Goal: Task Accomplishment & Management: Manage account settings

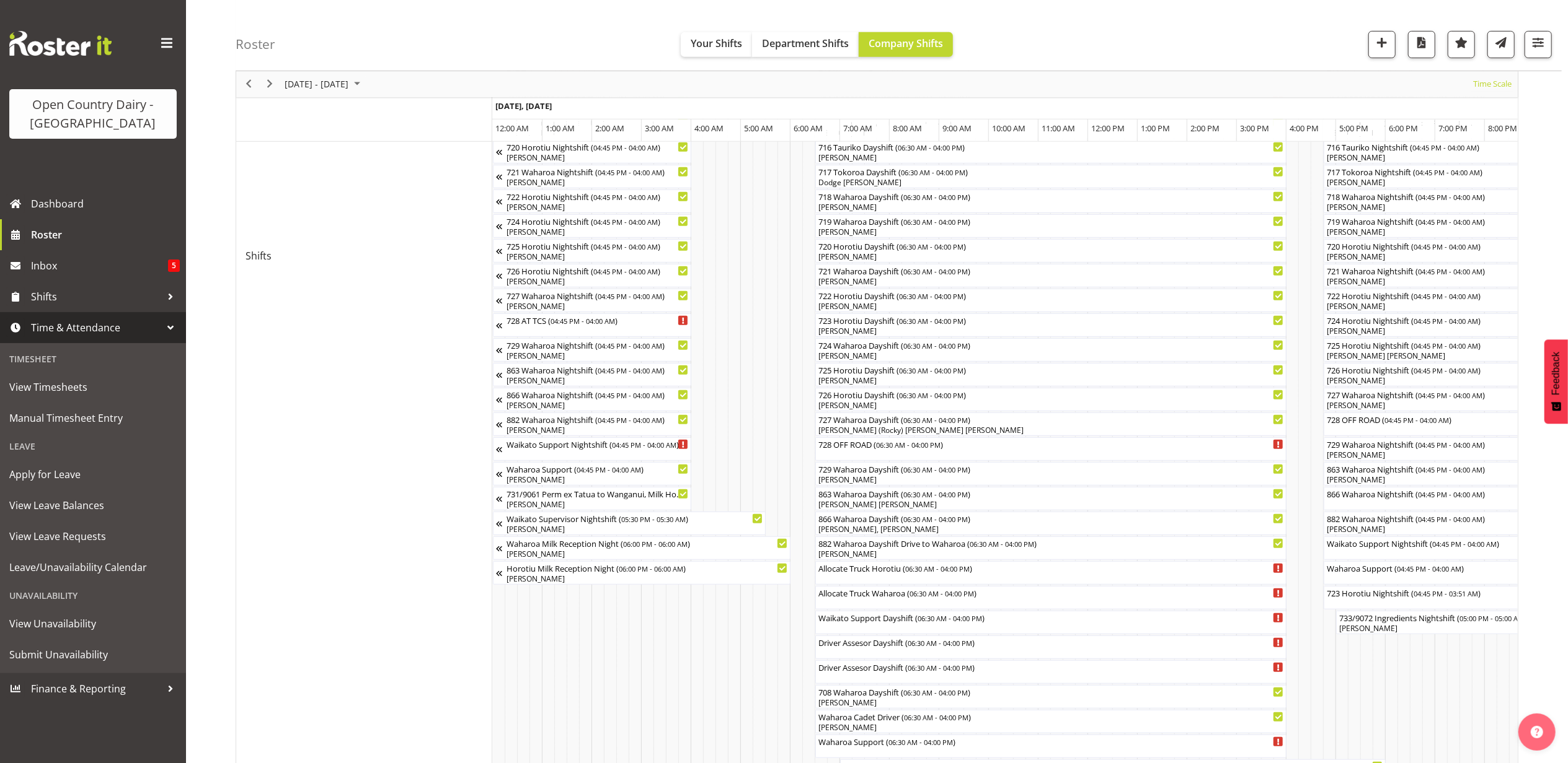
scroll to position [0, 5089]
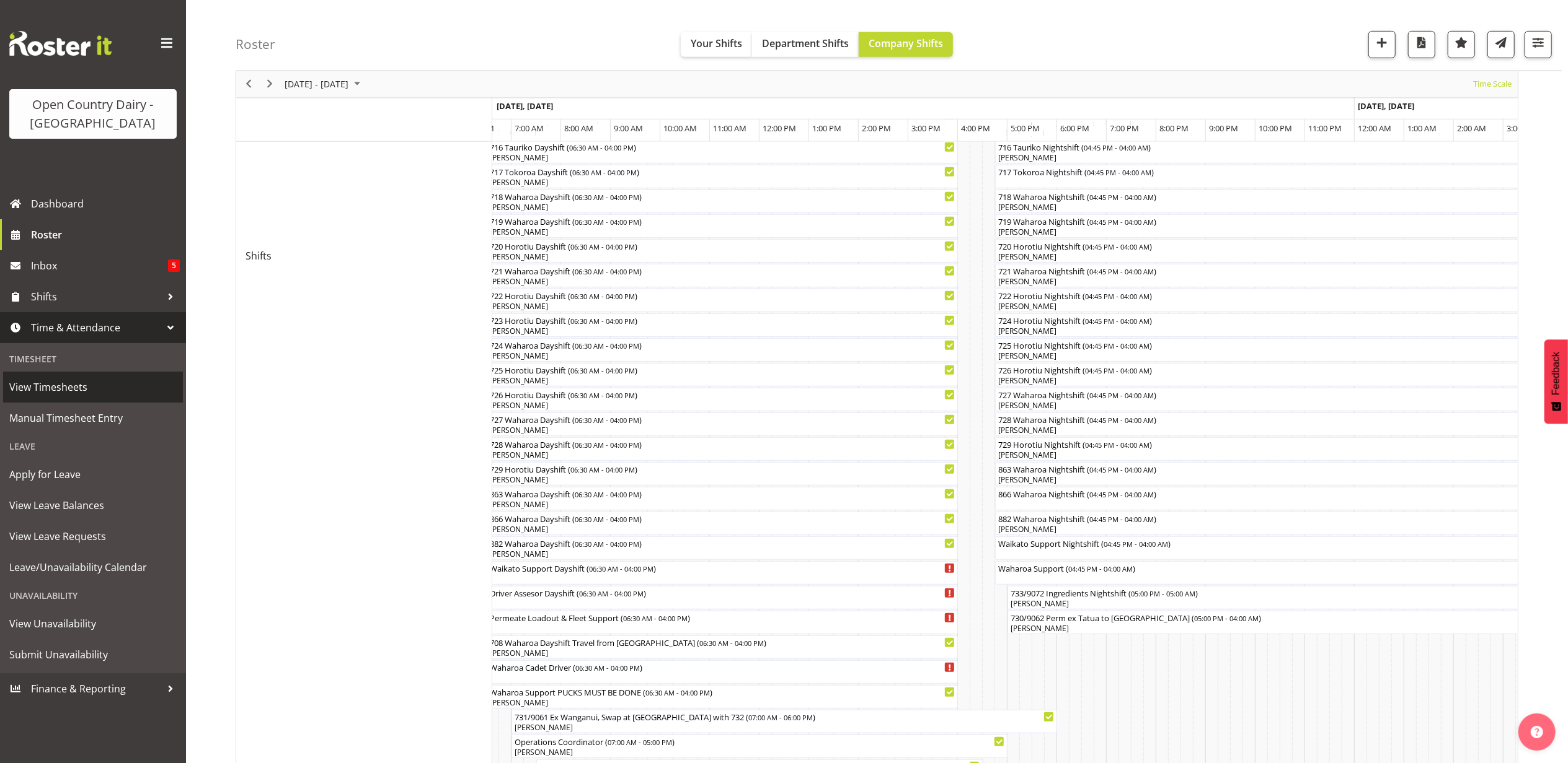
click at [67, 388] on span "View Timesheets" at bounding box center [93, 387] width 168 height 19
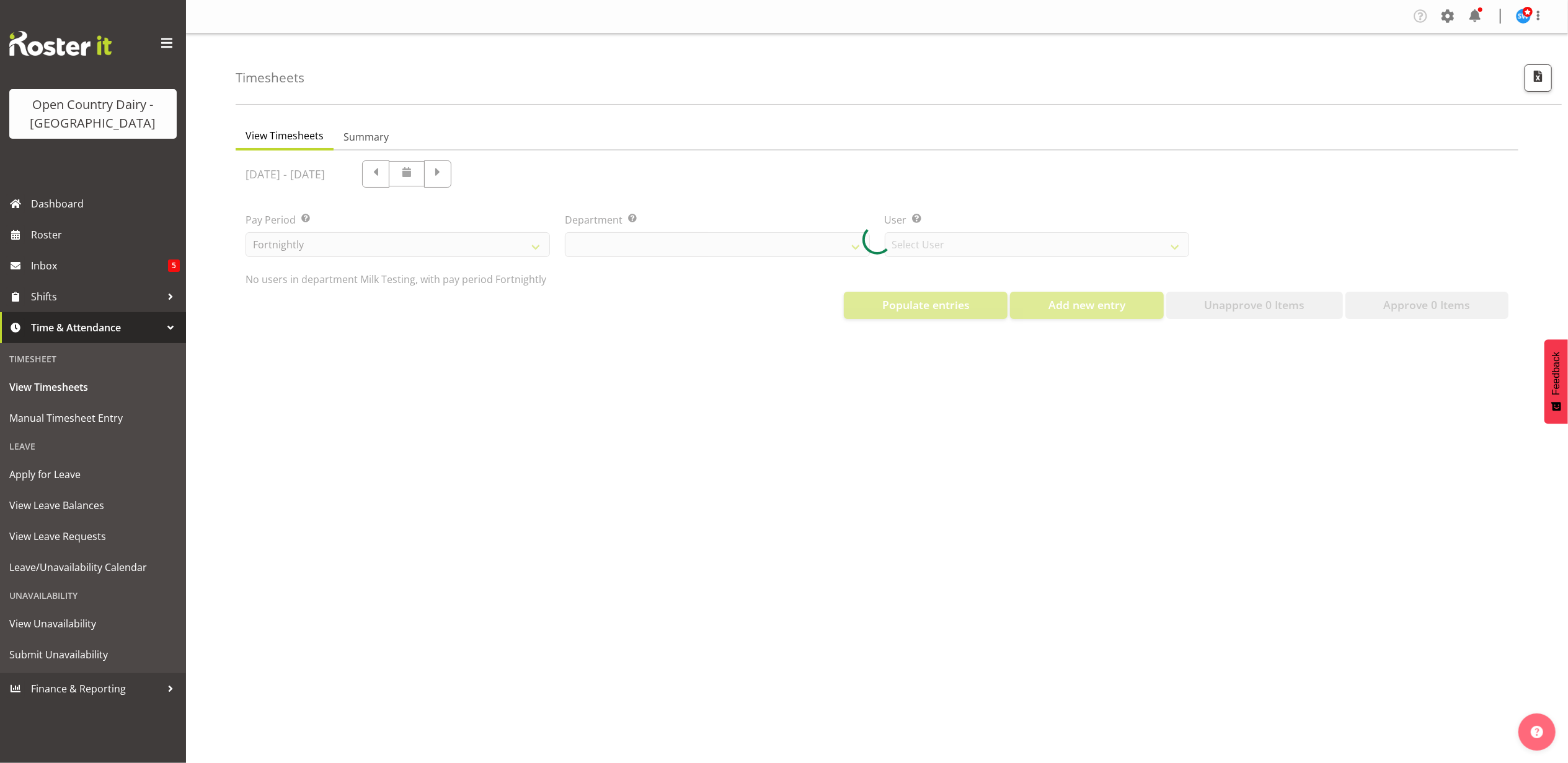
select select "733"
select select "7414"
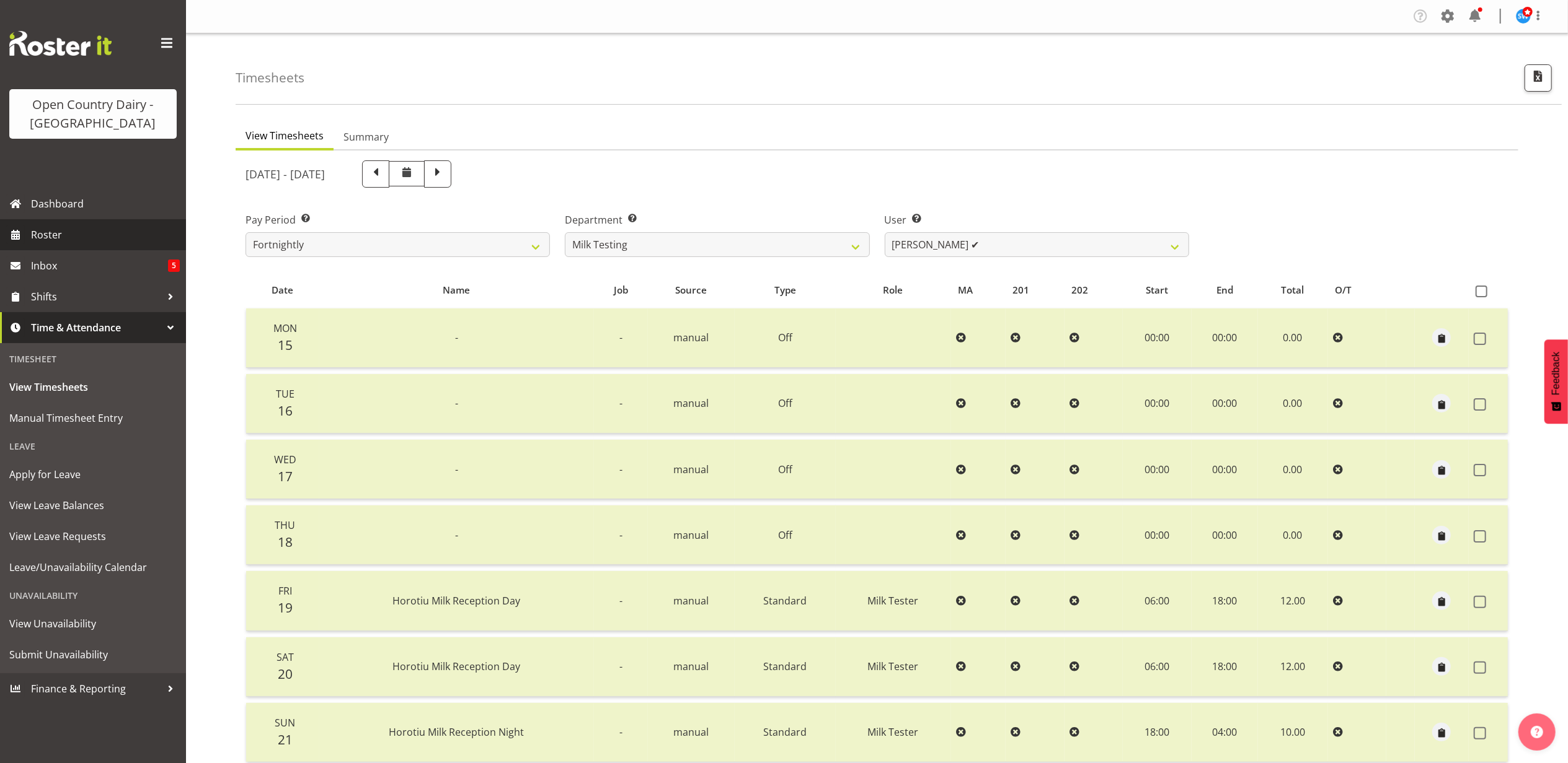
click at [41, 233] on span "Roster" at bounding box center [105, 235] width 149 height 19
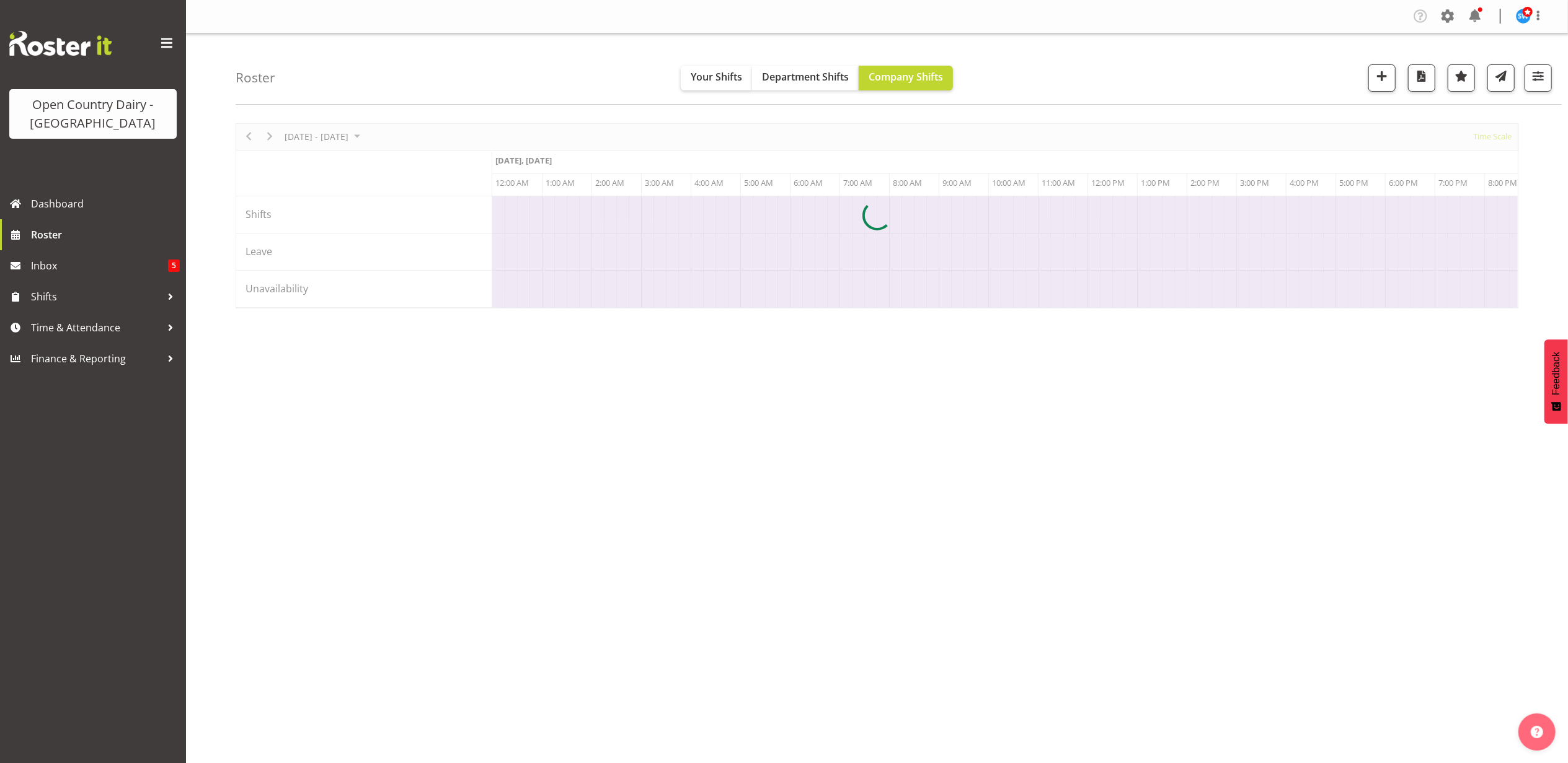
scroll to position [0, 4761]
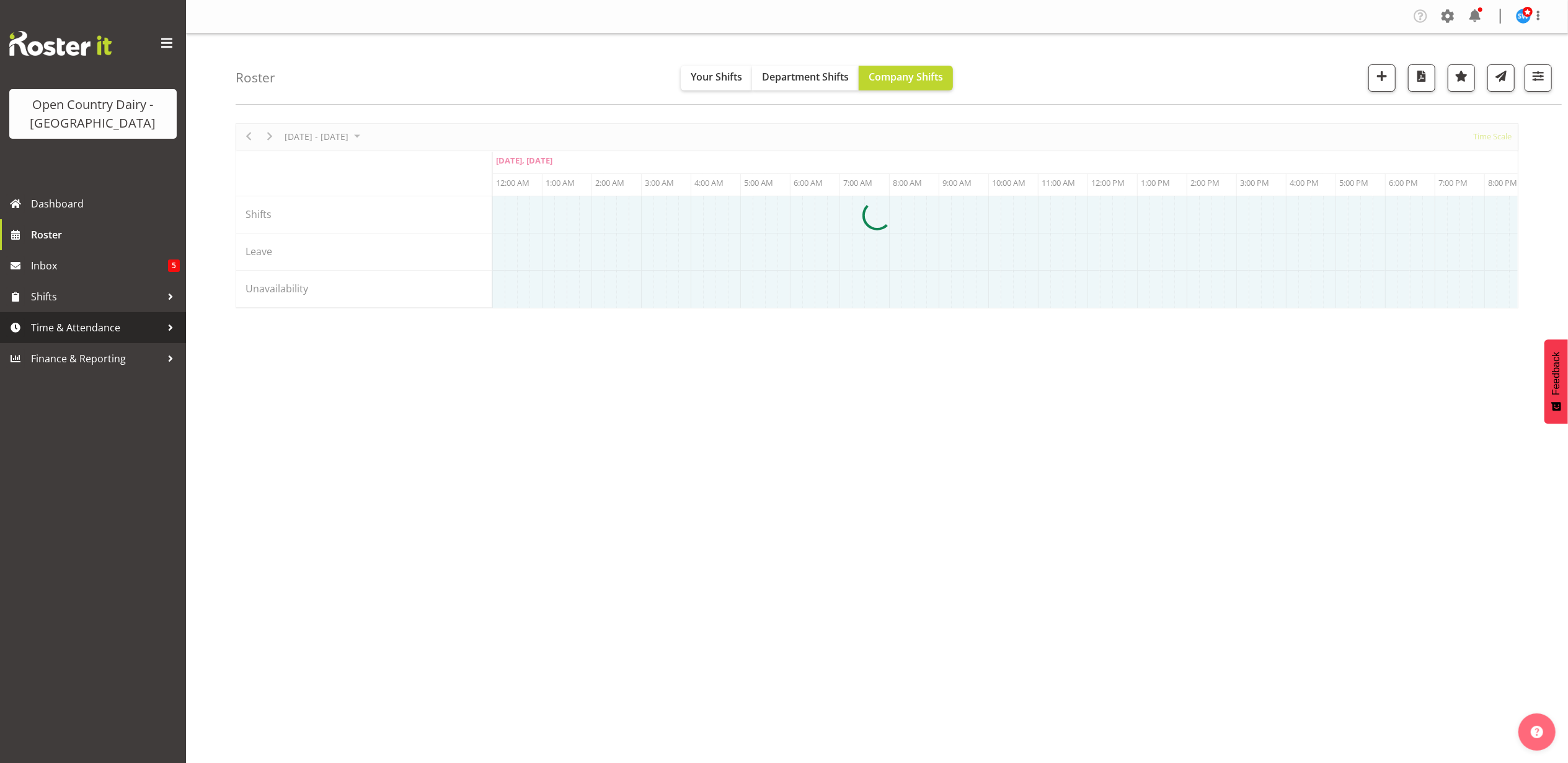
click at [93, 325] on span "Time & Attendance" at bounding box center [96, 328] width 130 height 19
click at [93, 326] on span "Time & Attendance" at bounding box center [96, 328] width 130 height 19
click at [100, 323] on span "Time & Attendance" at bounding box center [96, 328] width 130 height 19
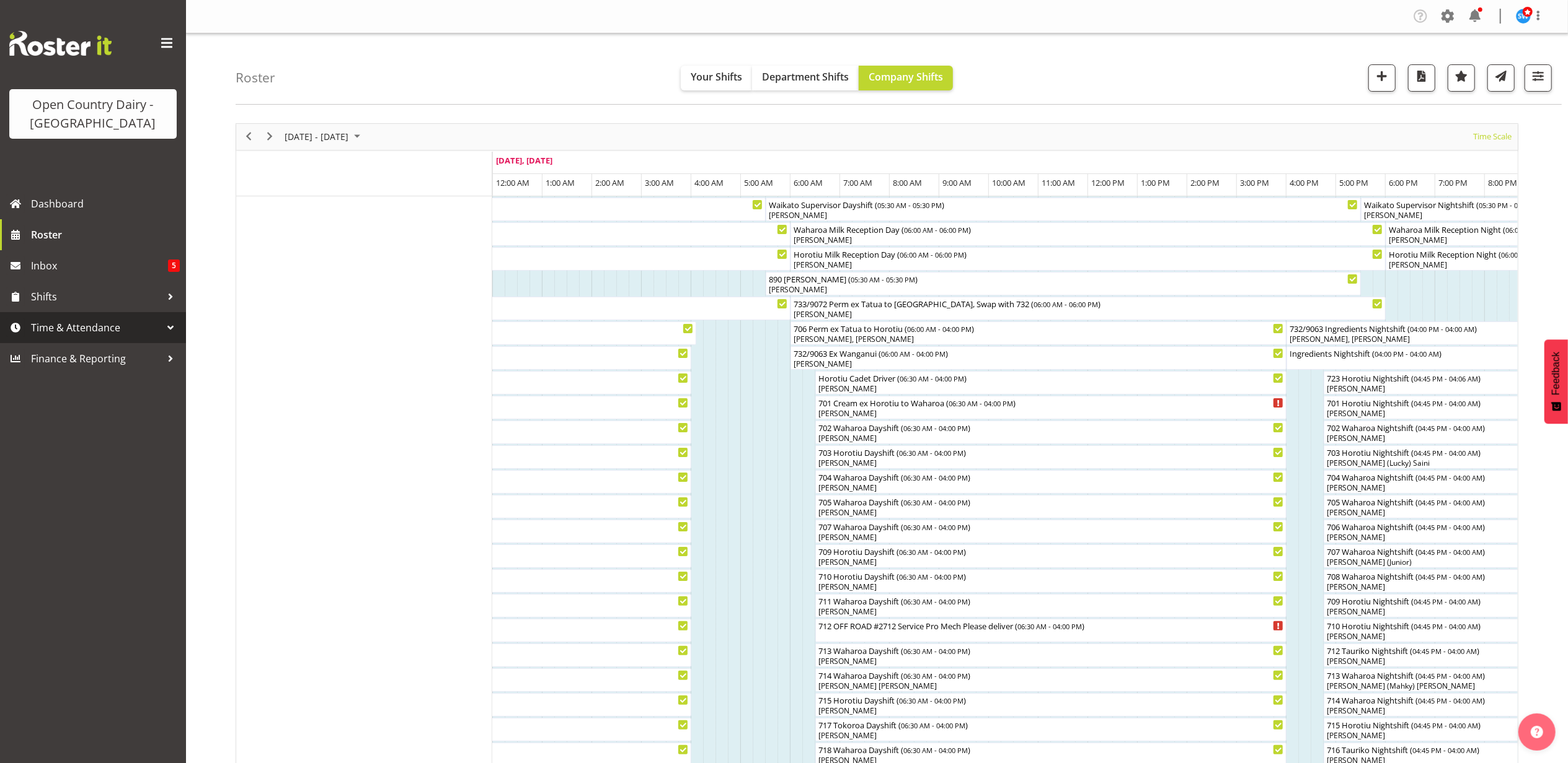
click at [165, 325] on div at bounding box center [171, 328] width 19 height 19
click at [167, 333] on div at bounding box center [171, 328] width 19 height 19
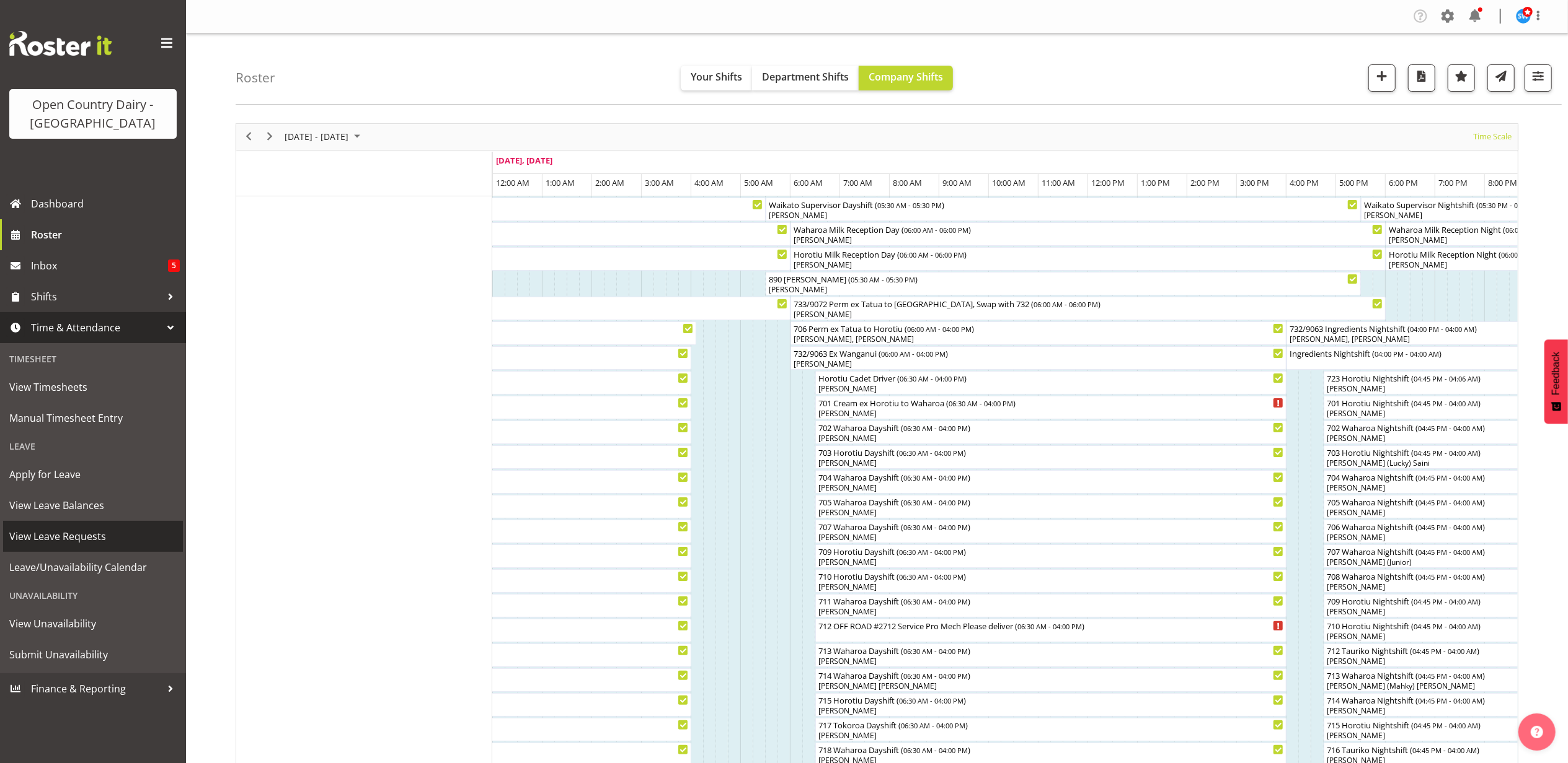
click at [93, 523] on link "View Leave Requests" at bounding box center [93, 537] width 179 height 31
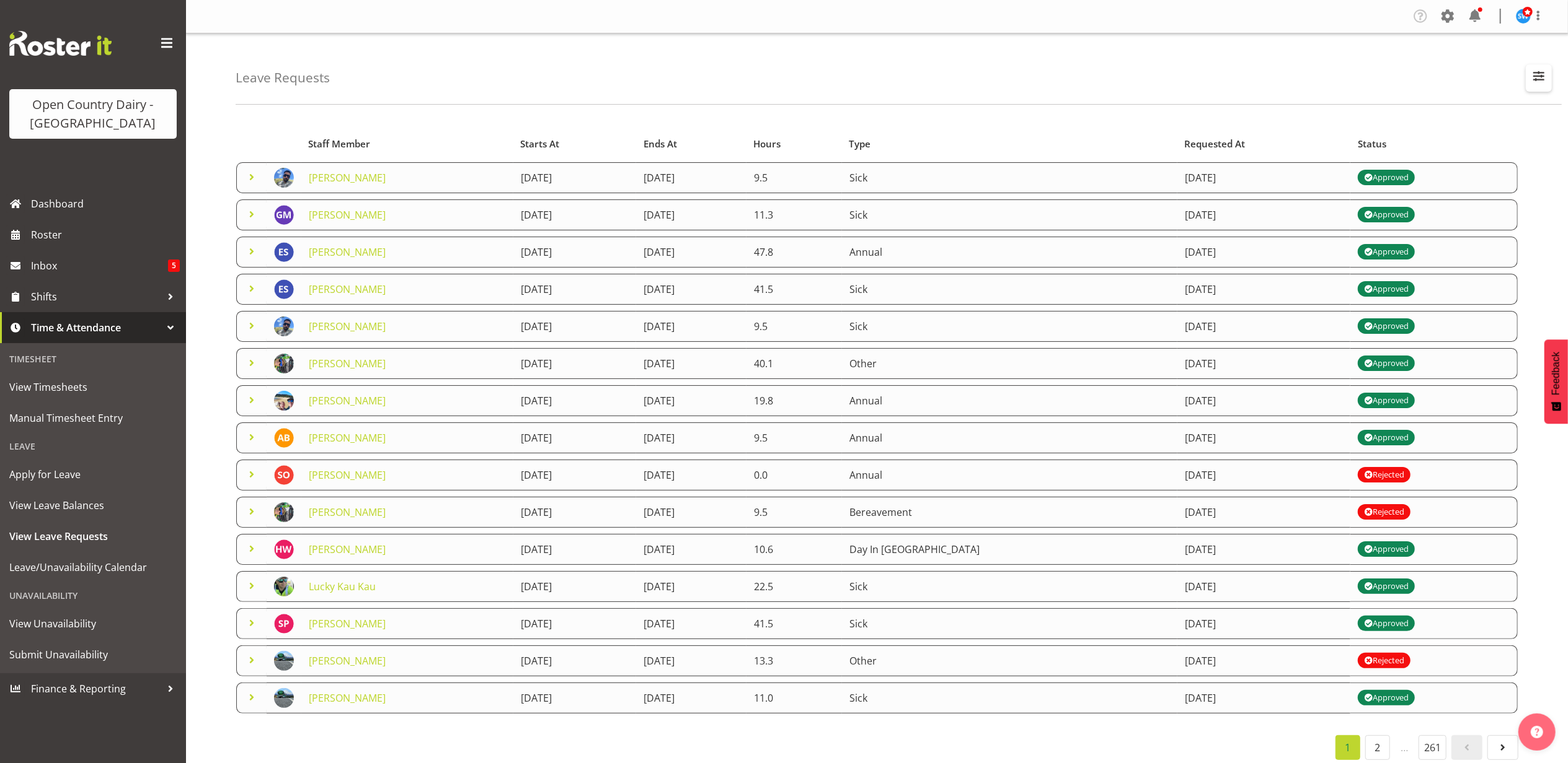
click at [1544, 80] on span "button" at bounding box center [1539, 76] width 16 height 16
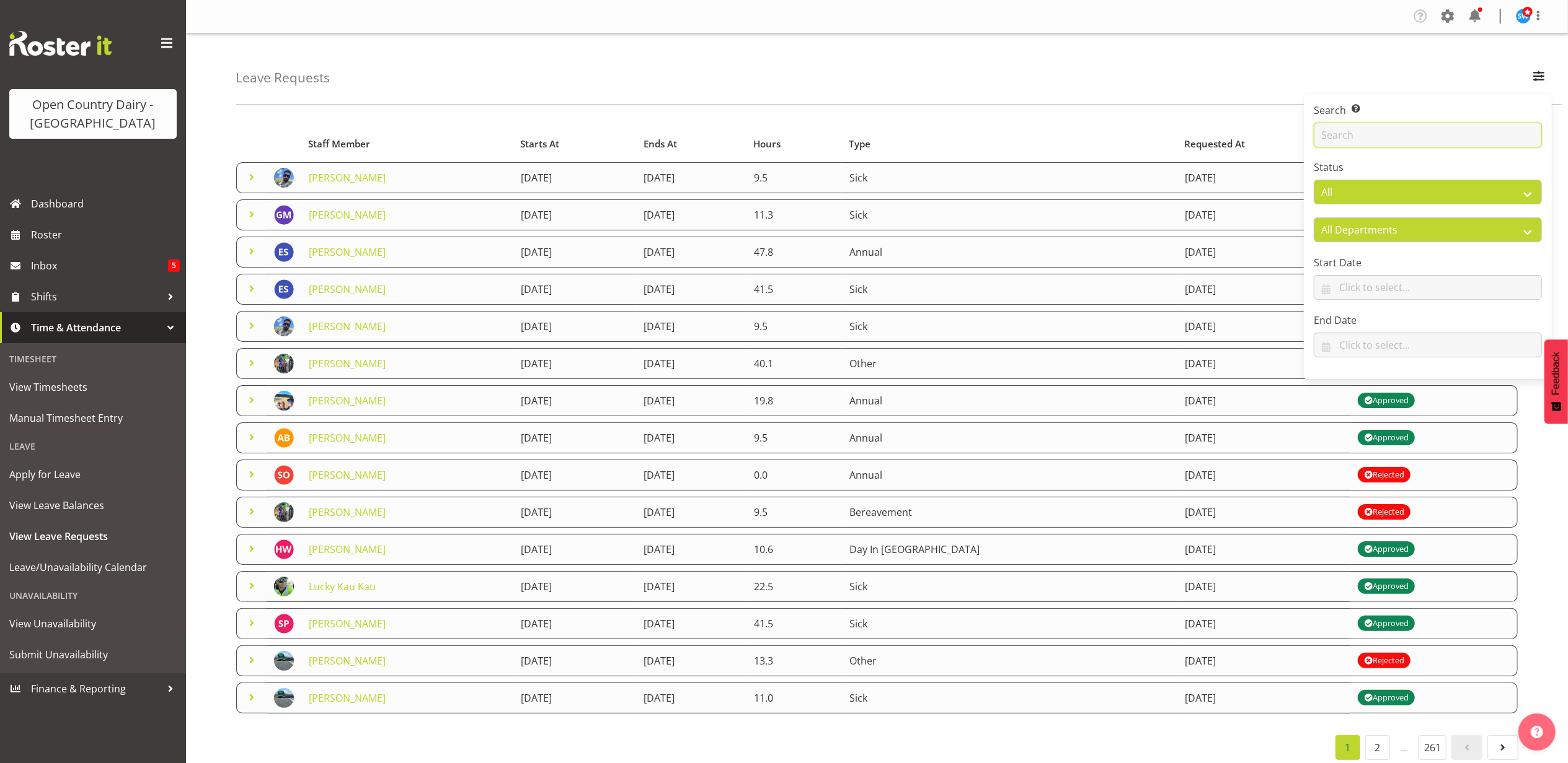
click at [1361, 136] on input "text" at bounding box center [1428, 135] width 228 height 25
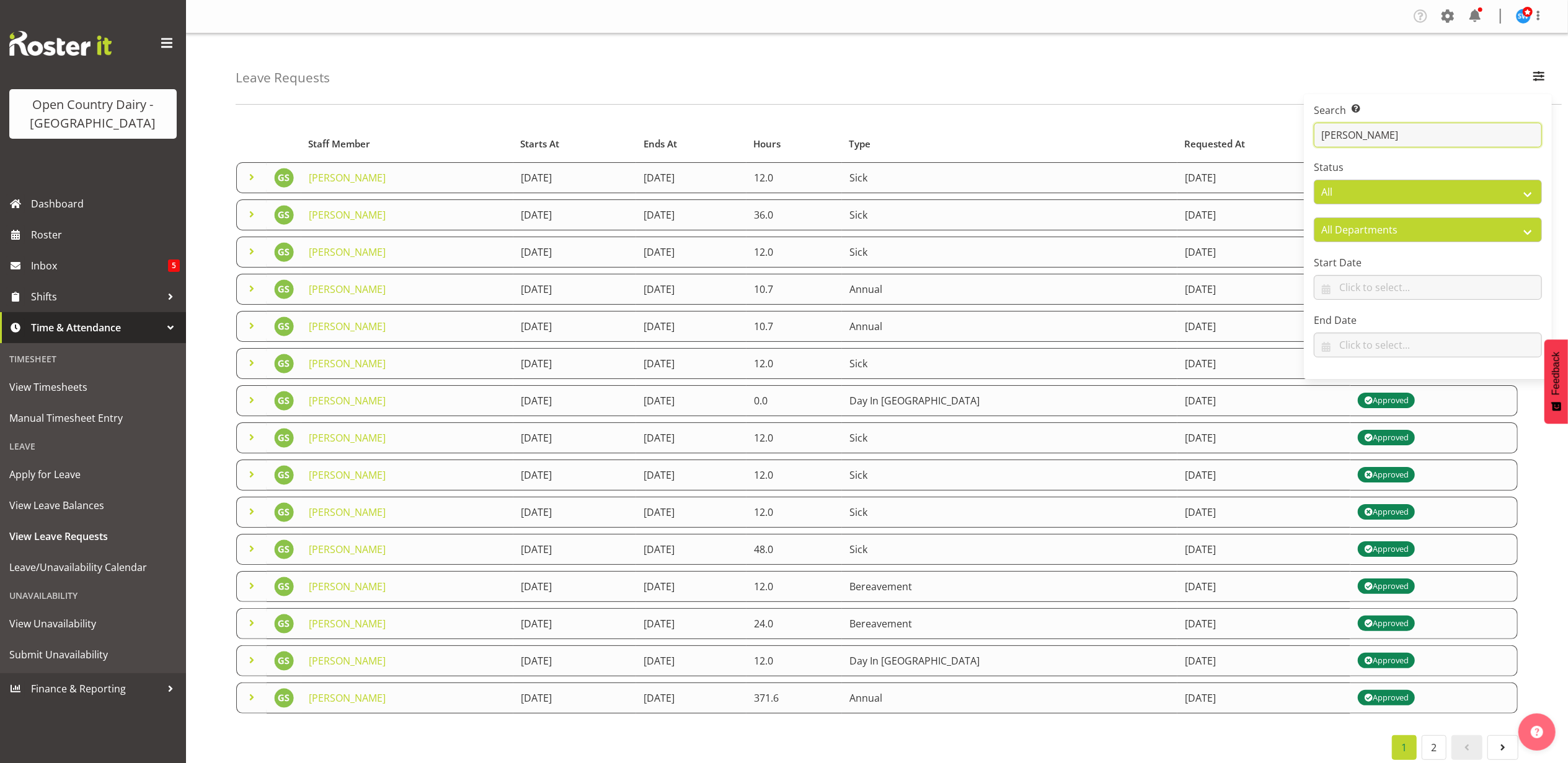
type input "[PERSON_NAME]"
click at [613, 100] on div "Leave Requests Search Search for a particular employee [PERSON_NAME] Status All…" at bounding box center [899, 69] width 1326 height 71
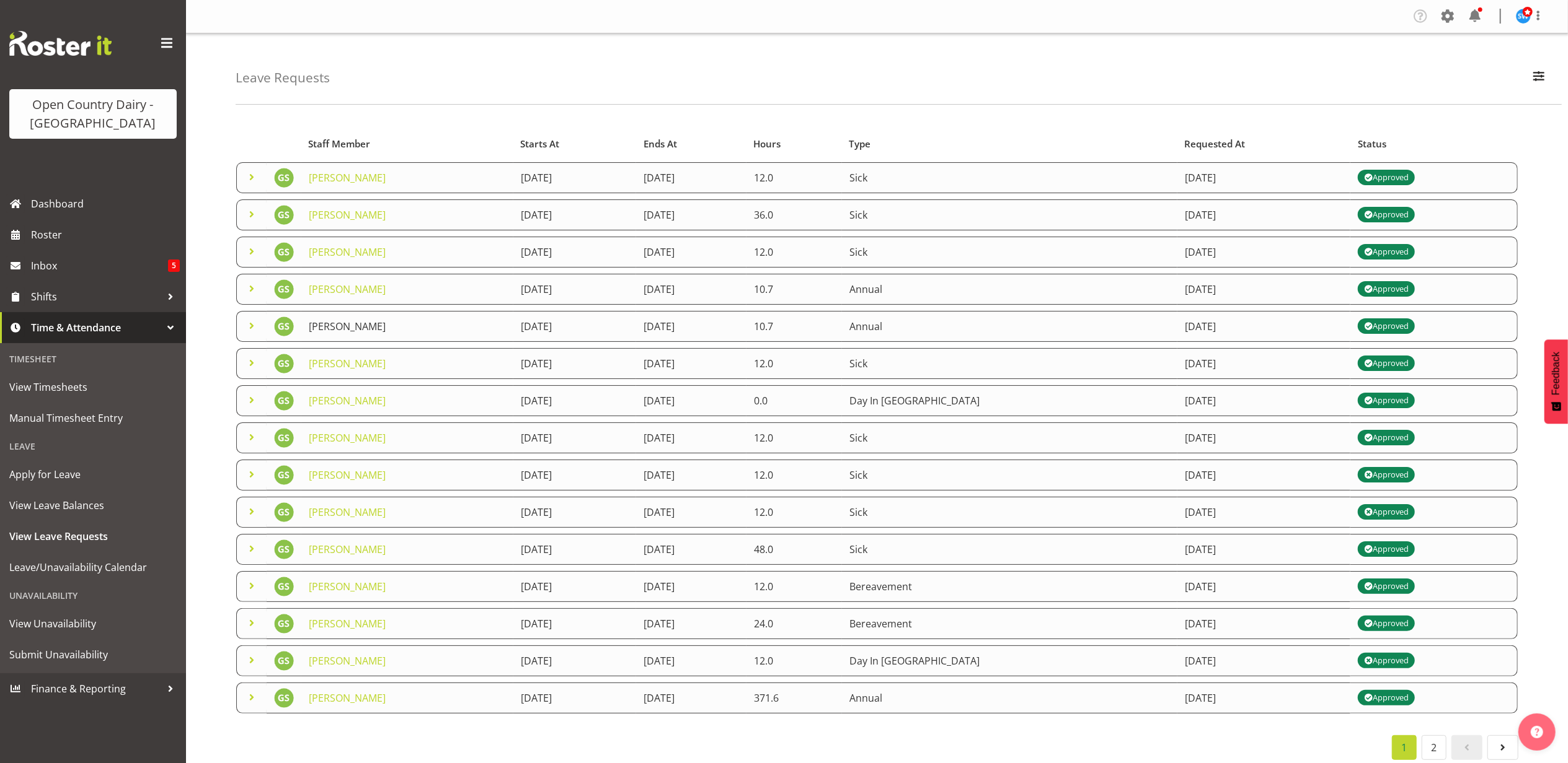
click at [340, 325] on link "[PERSON_NAME]" at bounding box center [347, 326] width 77 height 14
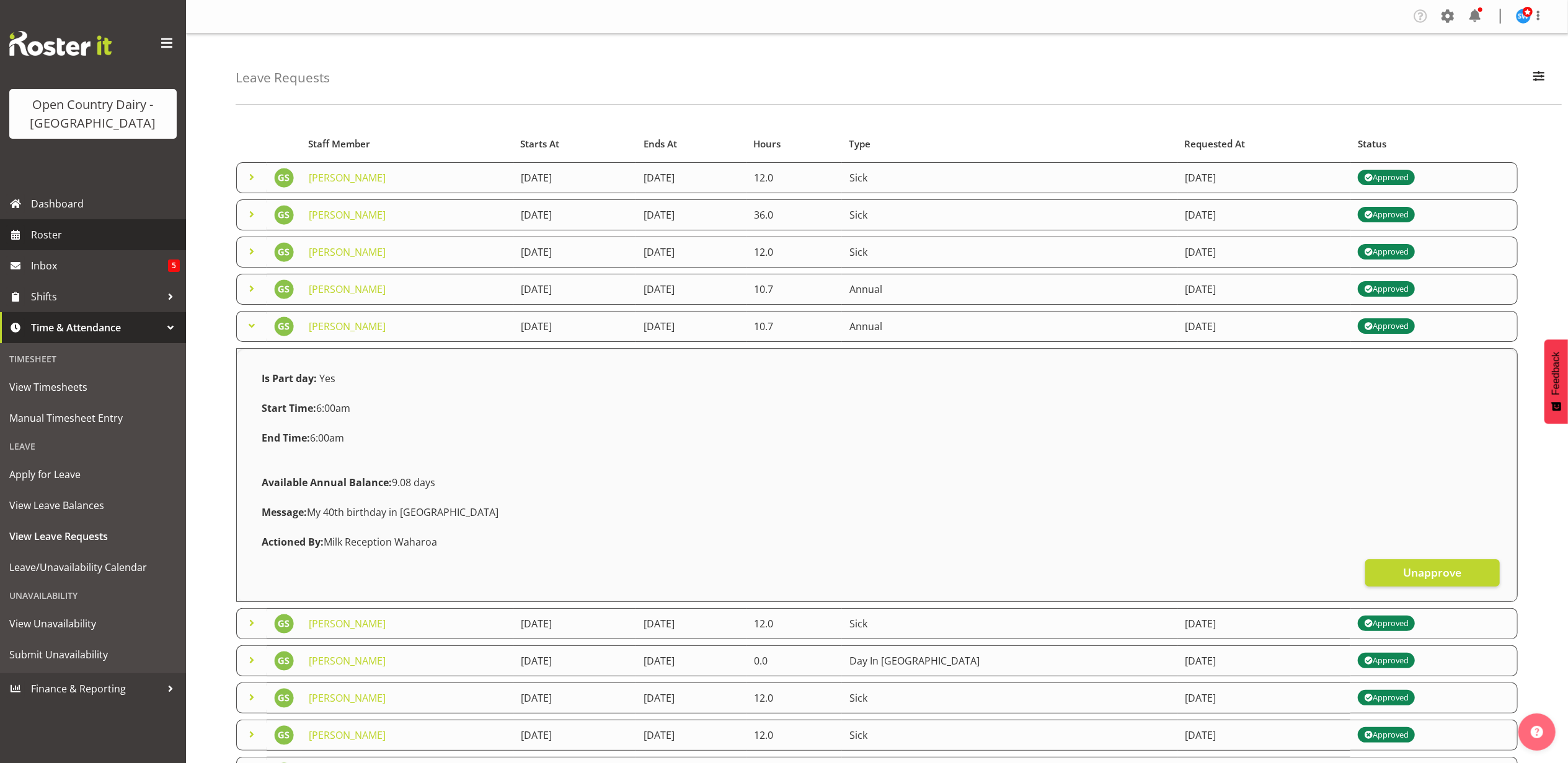
click at [72, 237] on span "Roster" at bounding box center [105, 235] width 149 height 19
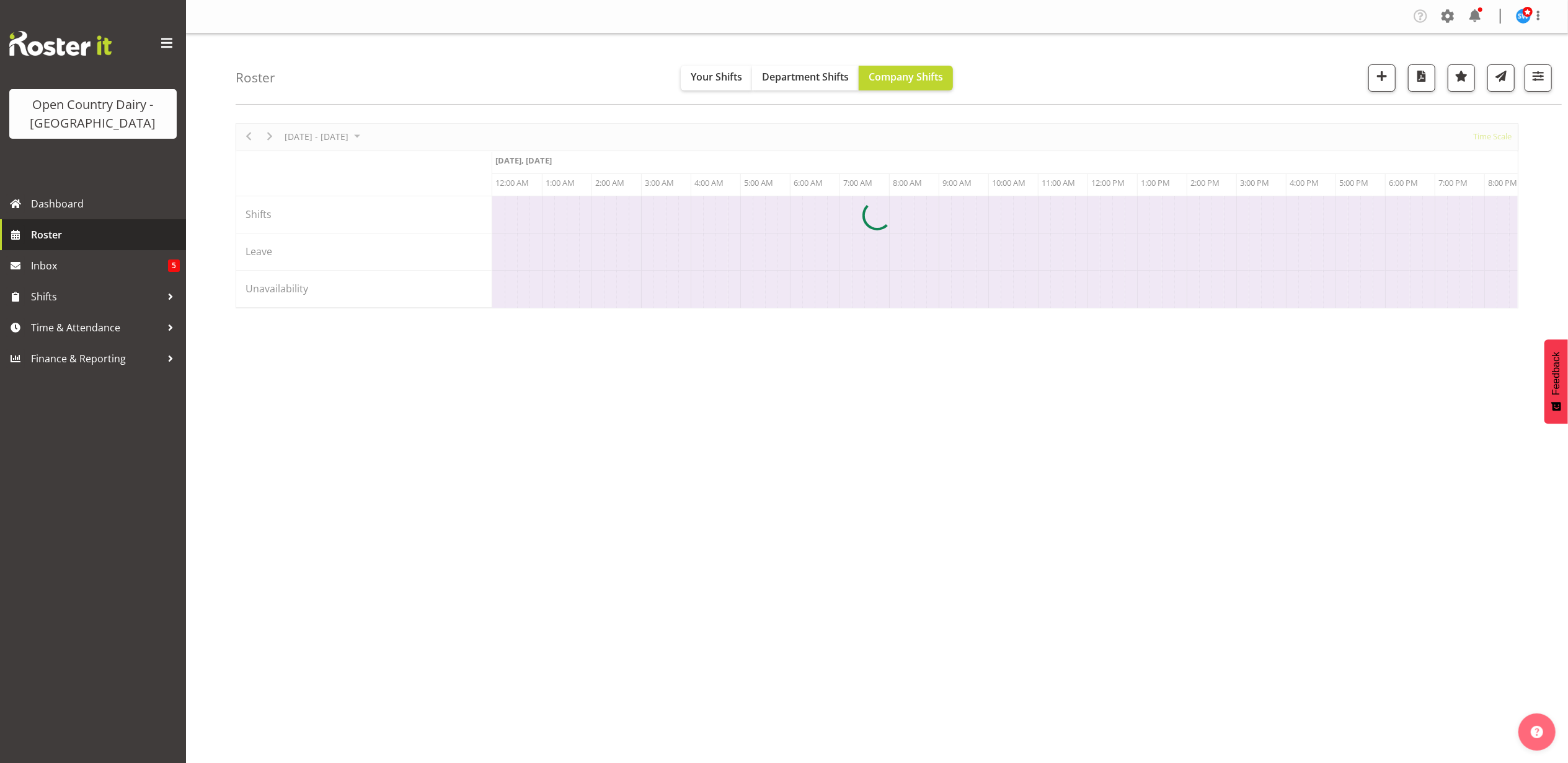
scroll to position [0, 4761]
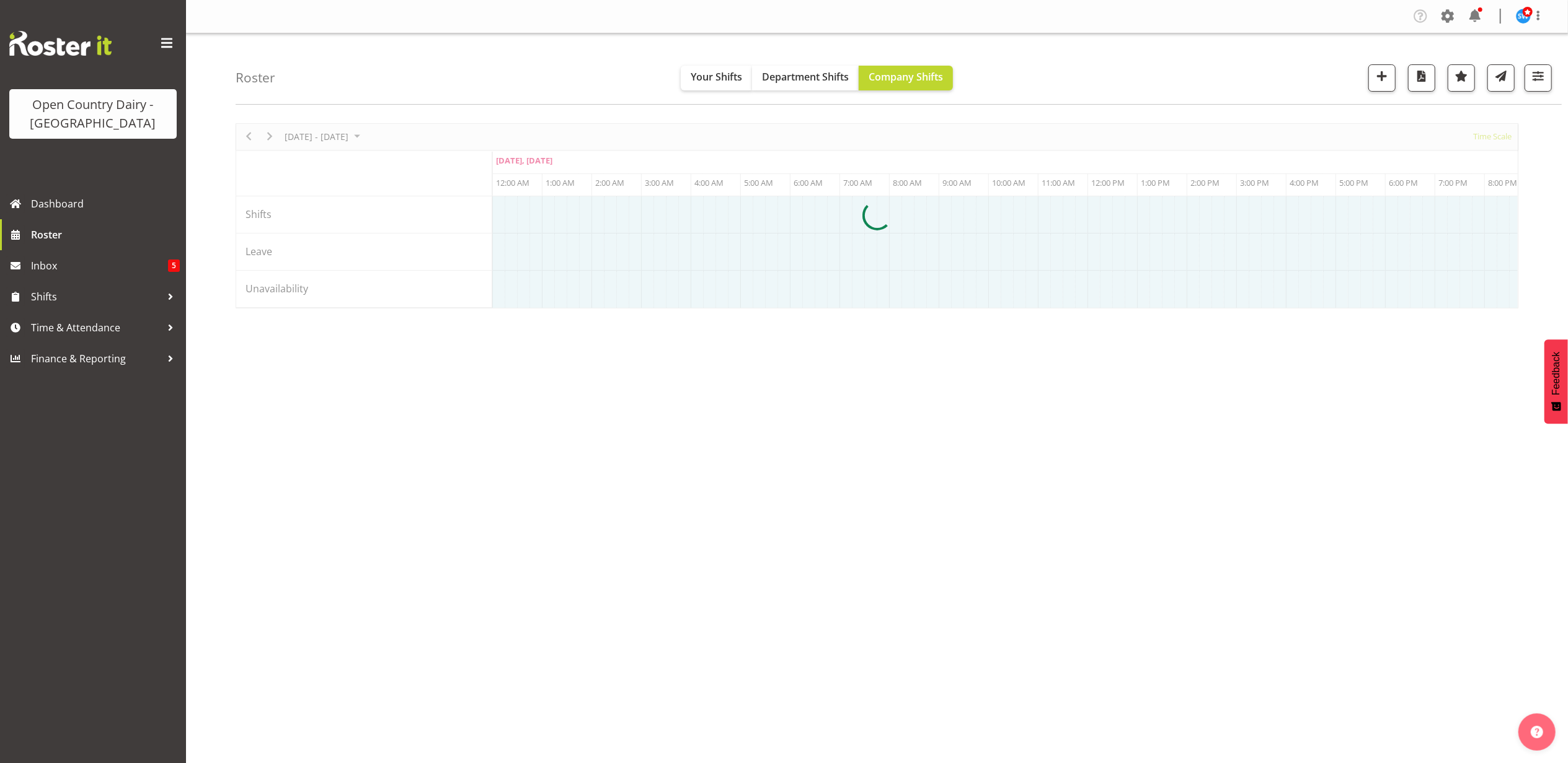
click at [340, 136] on div at bounding box center [877, 216] width 1283 height 185
click at [392, 136] on div at bounding box center [877, 216] width 1283 height 185
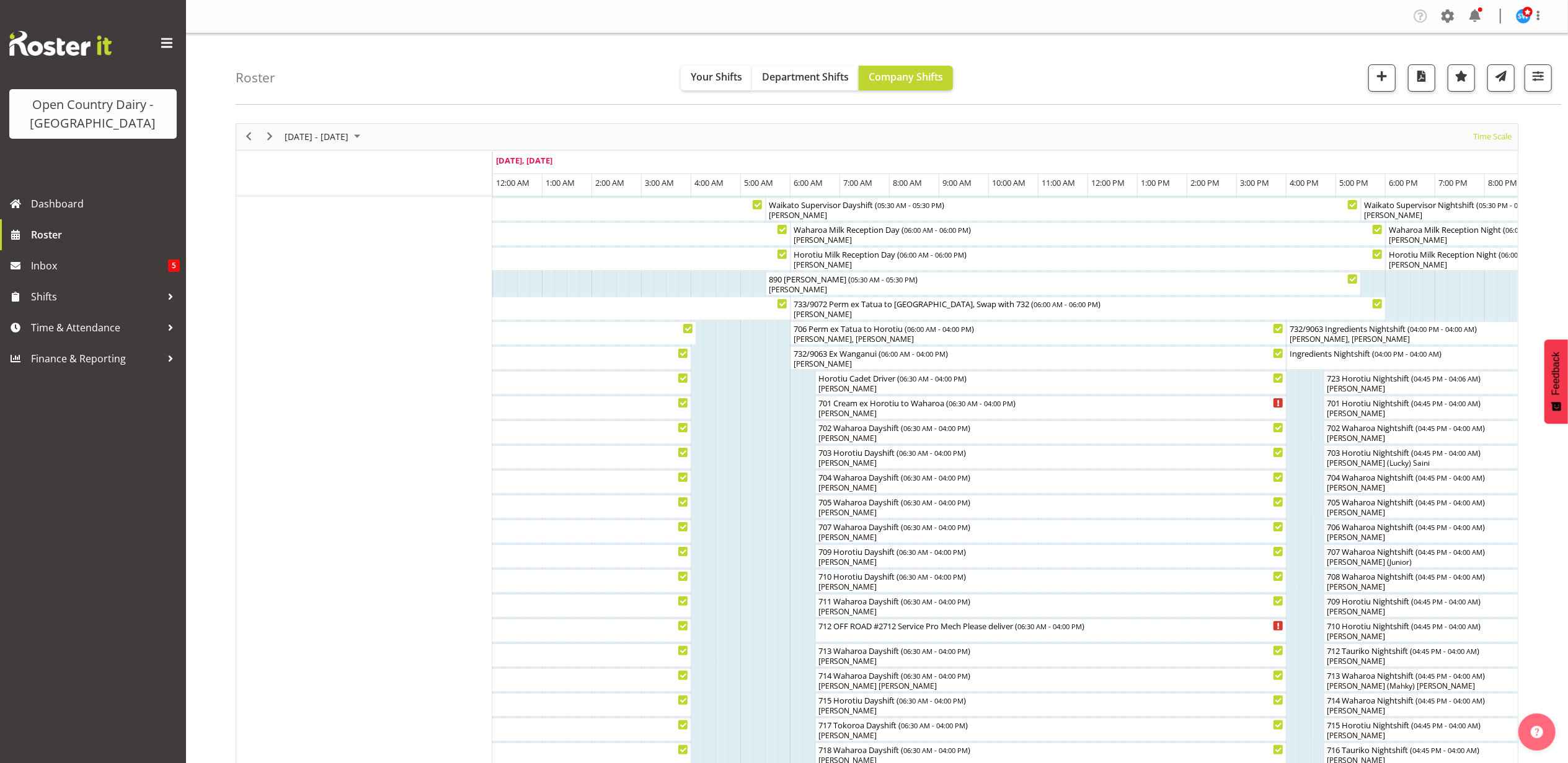
click at [365, 136] on span "September 2025" at bounding box center [357, 136] width 15 height 16
click at [412, 167] on span "next month" at bounding box center [415, 168] width 22 height 22
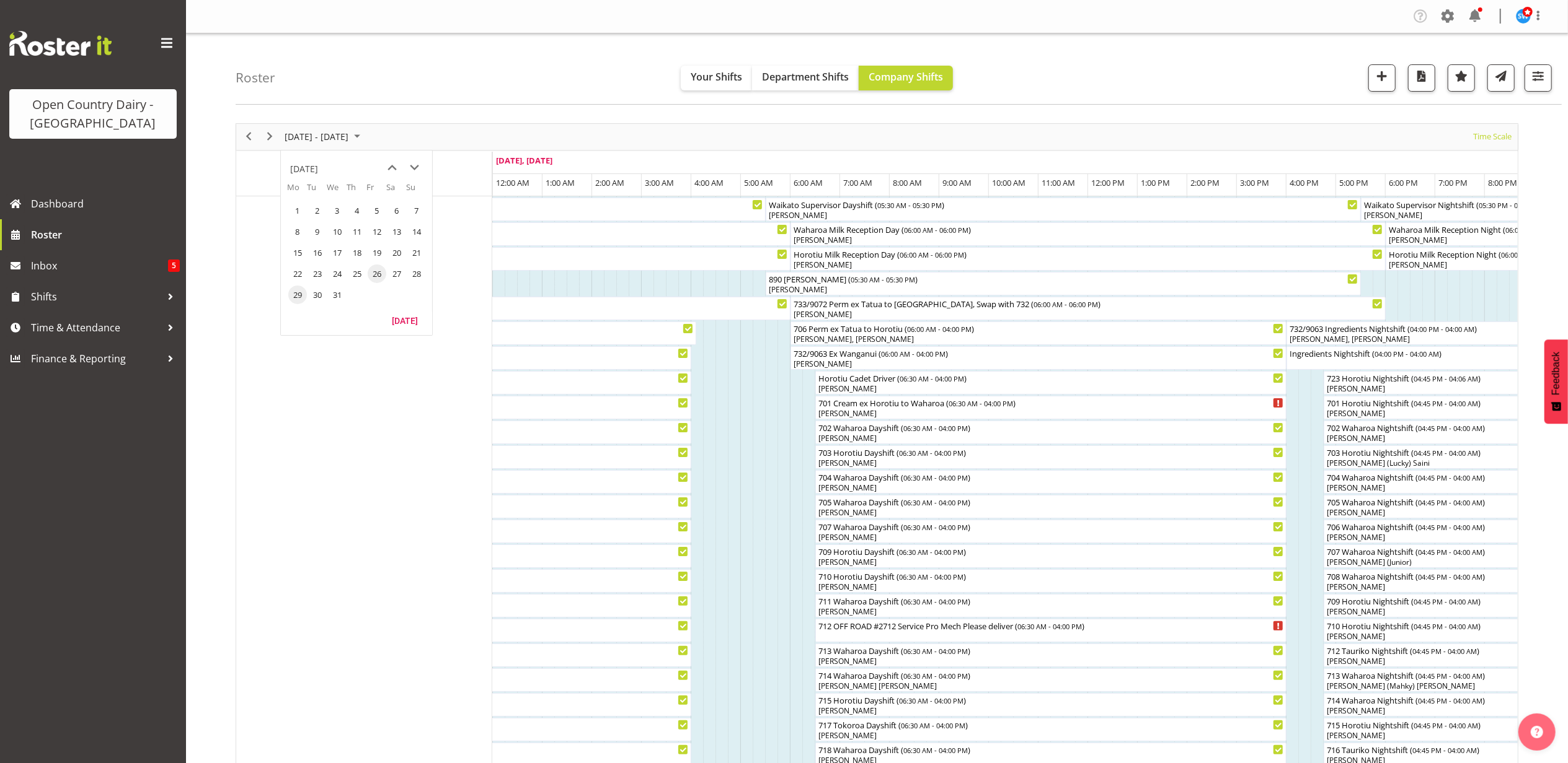
click at [297, 293] on span "29" at bounding box center [298, 295] width 19 height 19
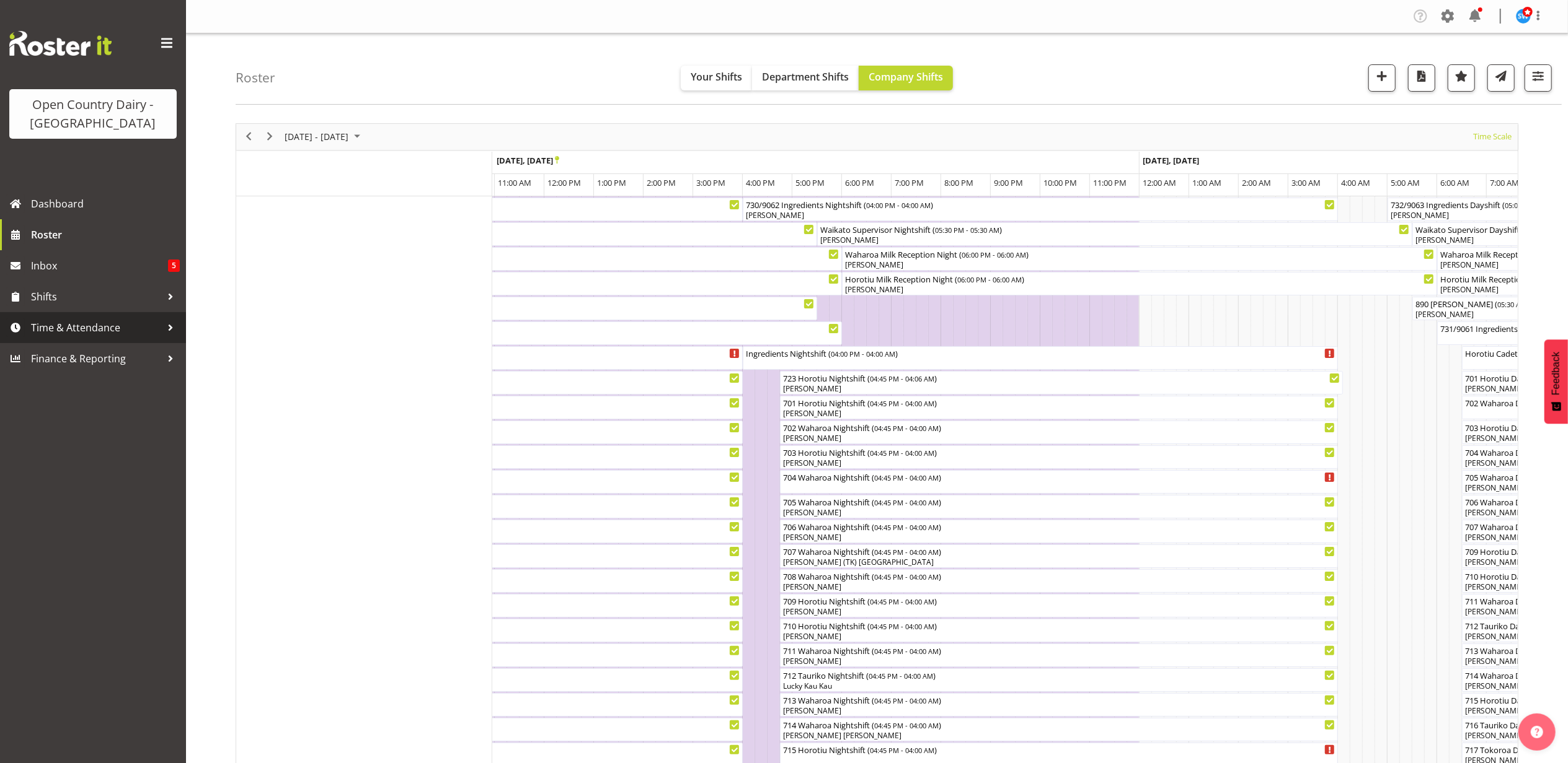
click at [83, 333] on span "Time & Attendance" at bounding box center [96, 328] width 130 height 19
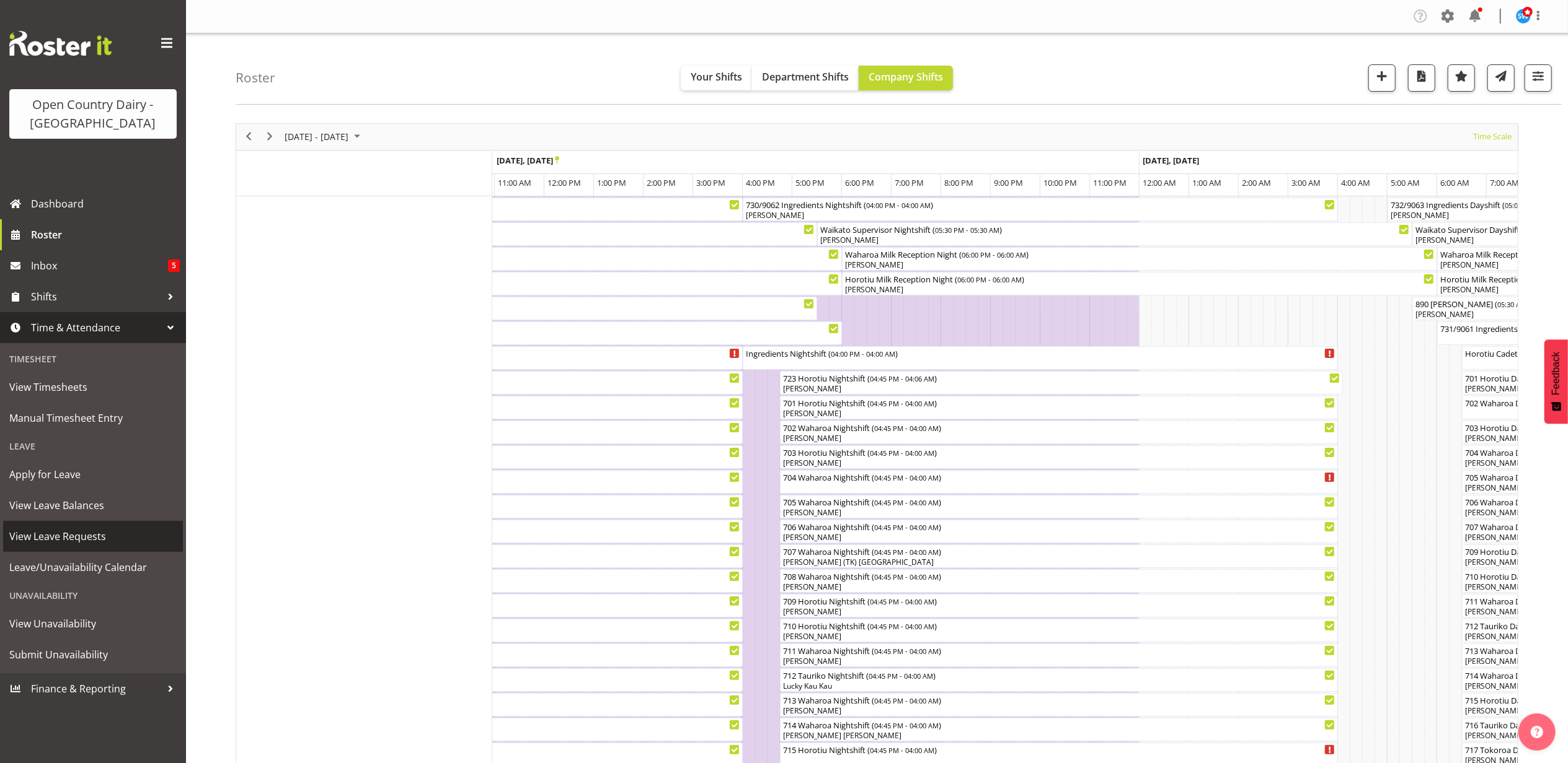
click at [82, 540] on span "View Leave Requests" at bounding box center [93, 536] width 168 height 19
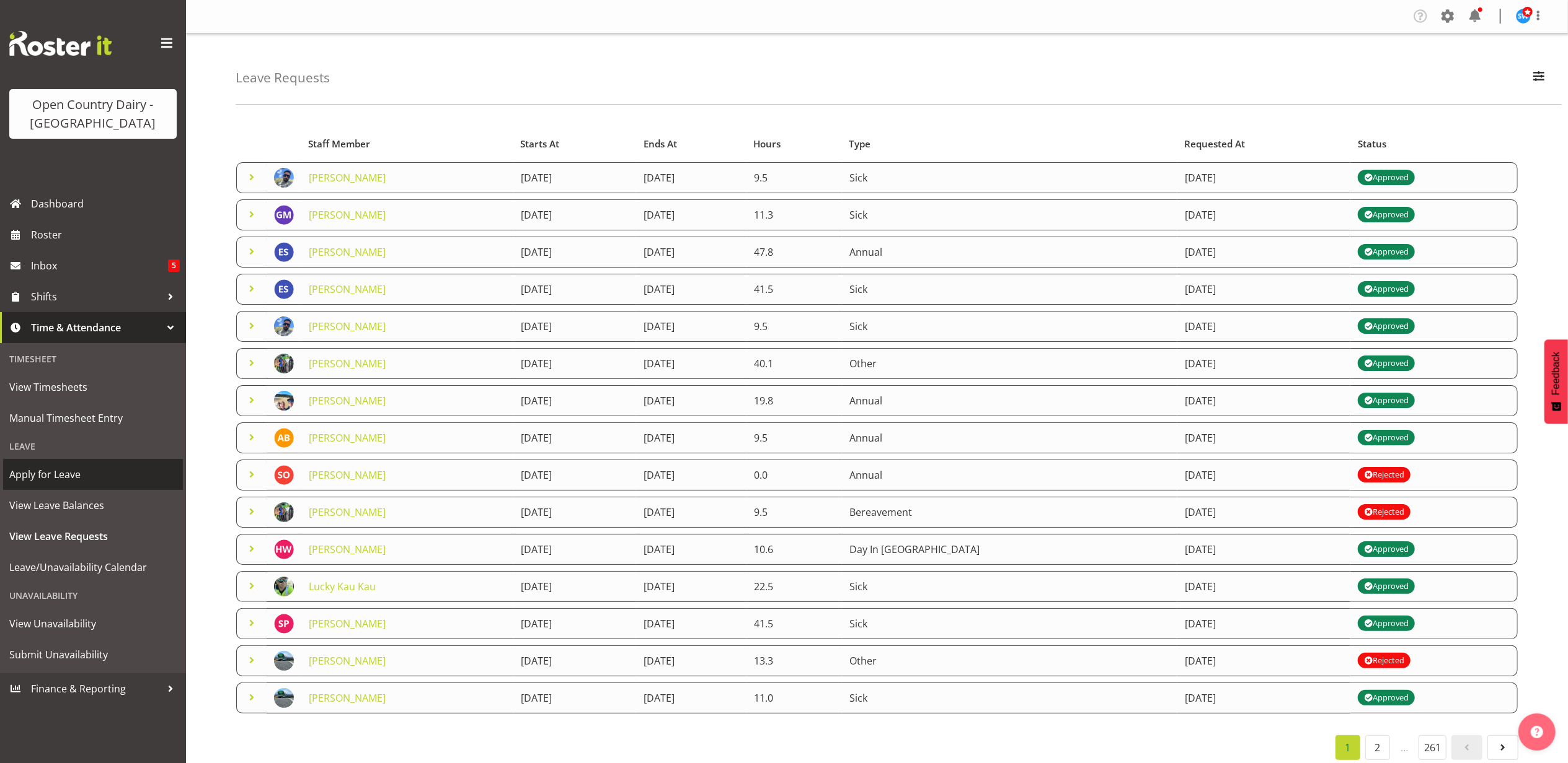
click at [60, 481] on span "Apply for Leave" at bounding box center [93, 475] width 168 height 19
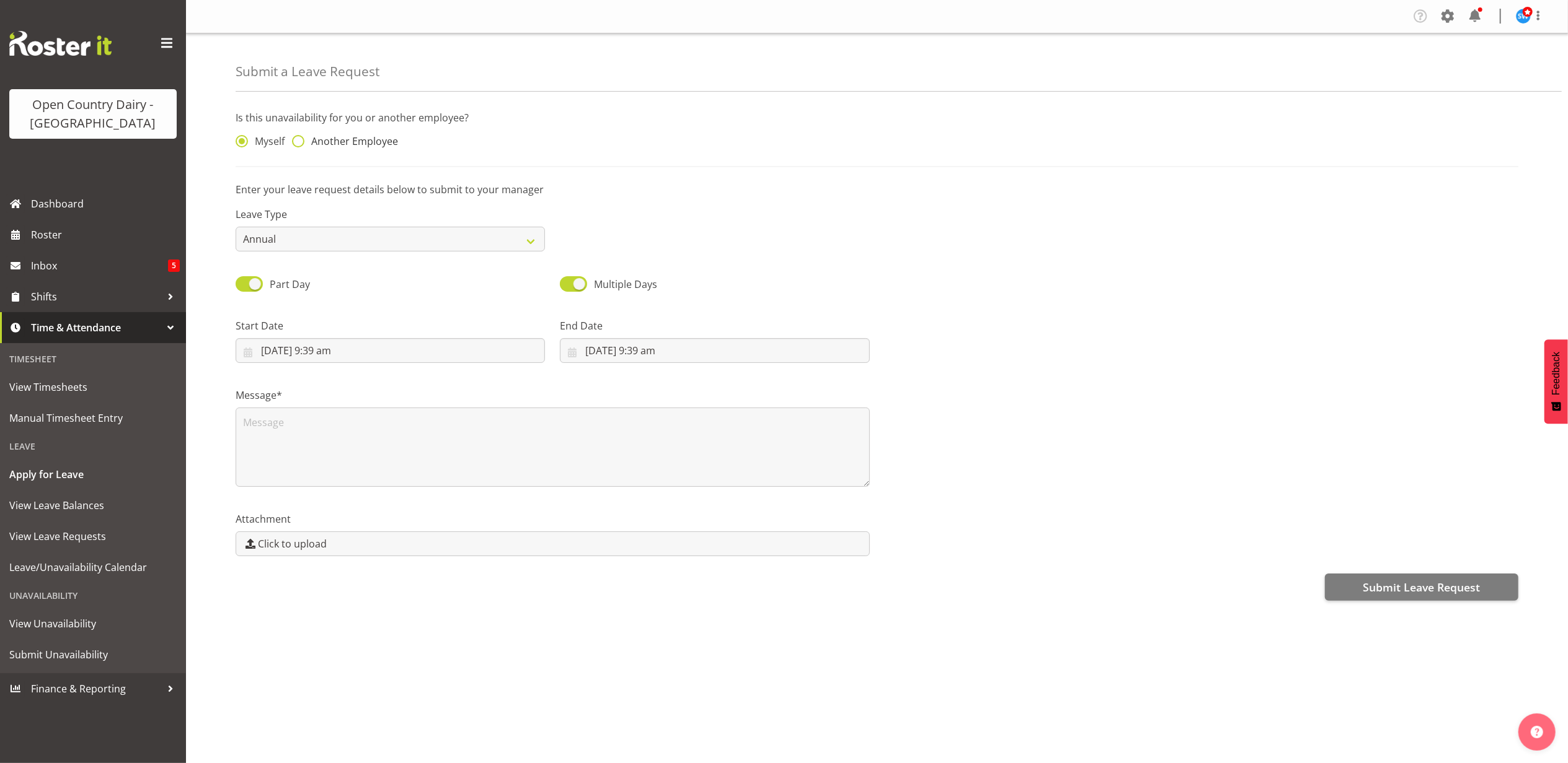
click at [300, 139] on span at bounding box center [299, 141] width 12 height 12
click at [300, 139] on input "Another Employee" at bounding box center [296, 141] width 8 height 8
radio input "true"
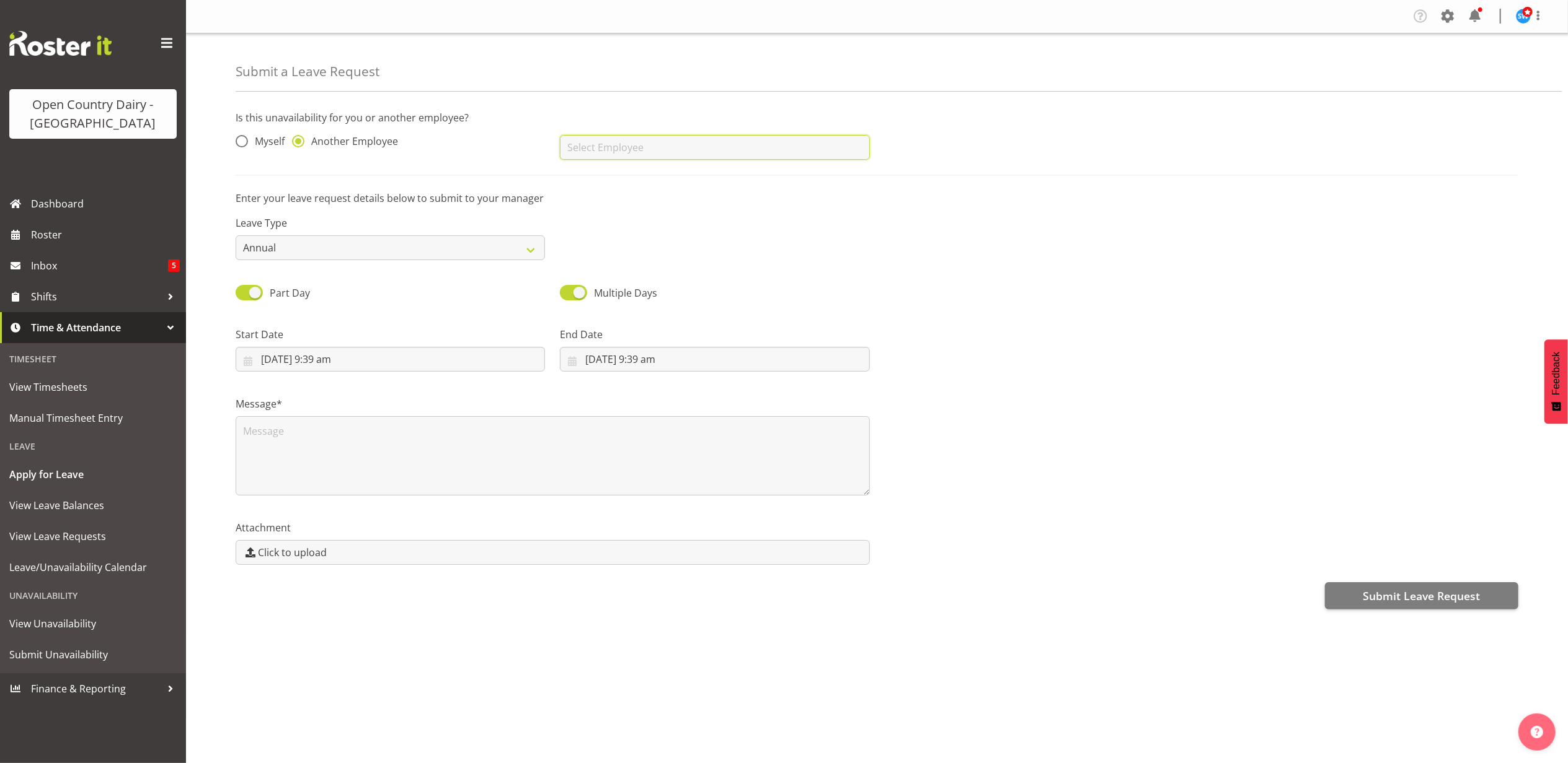
click at [643, 147] on input "text" at bounding box center [714, 148] width 309 height 25
click at [647, 247] on link "[PERSON_NAME]" at bounding box center [714, 245] width 309 height 22
type input "[PERSON_NAME]"
click at [280, 356] on input "[DATE] 9:39 am" at bounding box center [390, 359] width 309 height 25
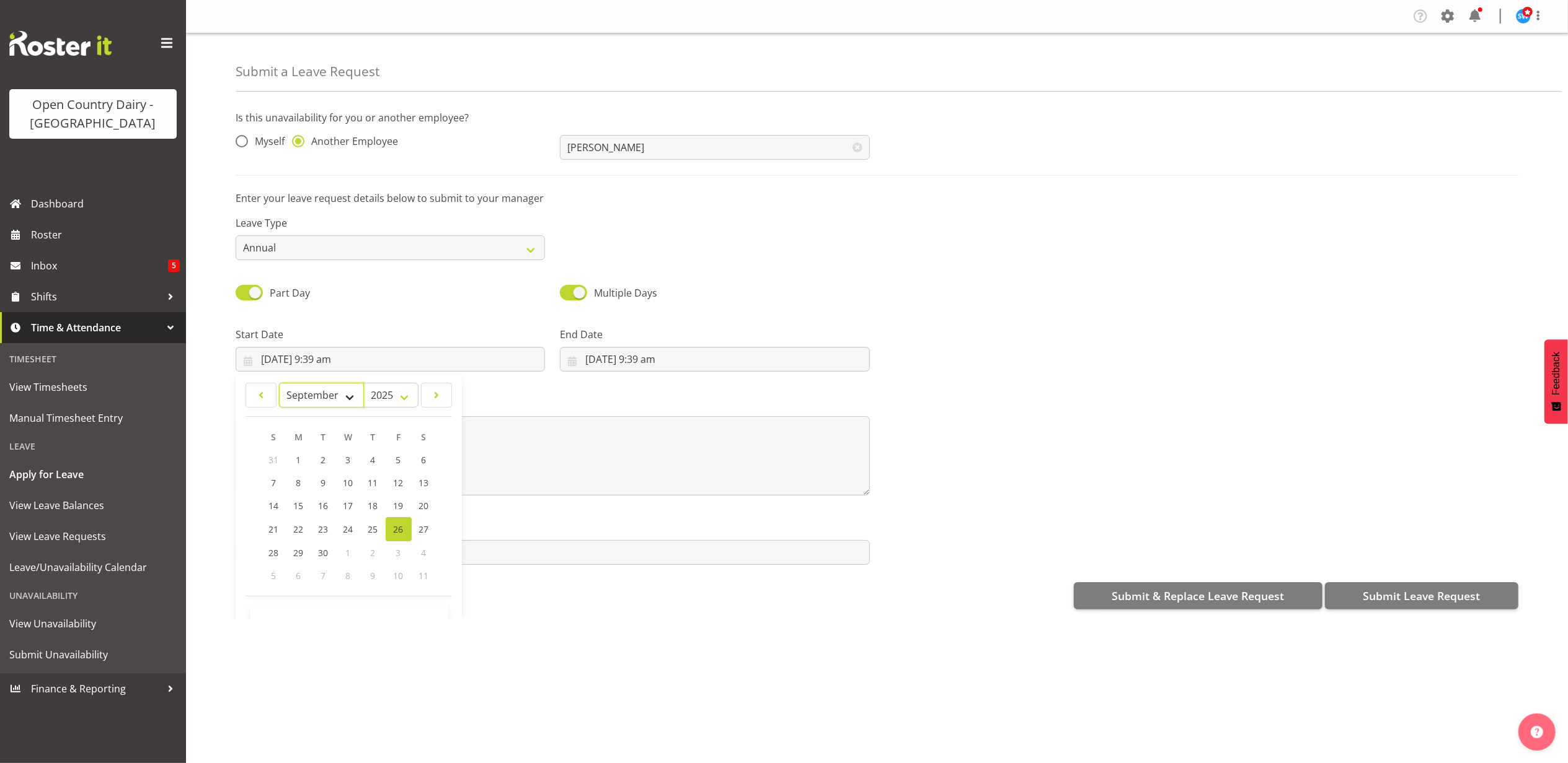
click at [352, 395] on select "January February March April May June July August September October November De…" at bounding box center [322, 396] width 85 height 25
select select "0"
click at [279, 384] on select "January February March April May June July August September October November De…" at bounding box center [322, 396] width 85 height 25
drag, startPoint x: 408, startPoint y: 396, endPoint x: 407, endPoint y: 405, distance: 9.1
click at [408, 396] on select "2035 2034 2033 2032 2031 2030 2029 2028 2027 2026 2025 2024 2023 2022 2021 2020…" at bounding box center [391, 396] width 55 height 25
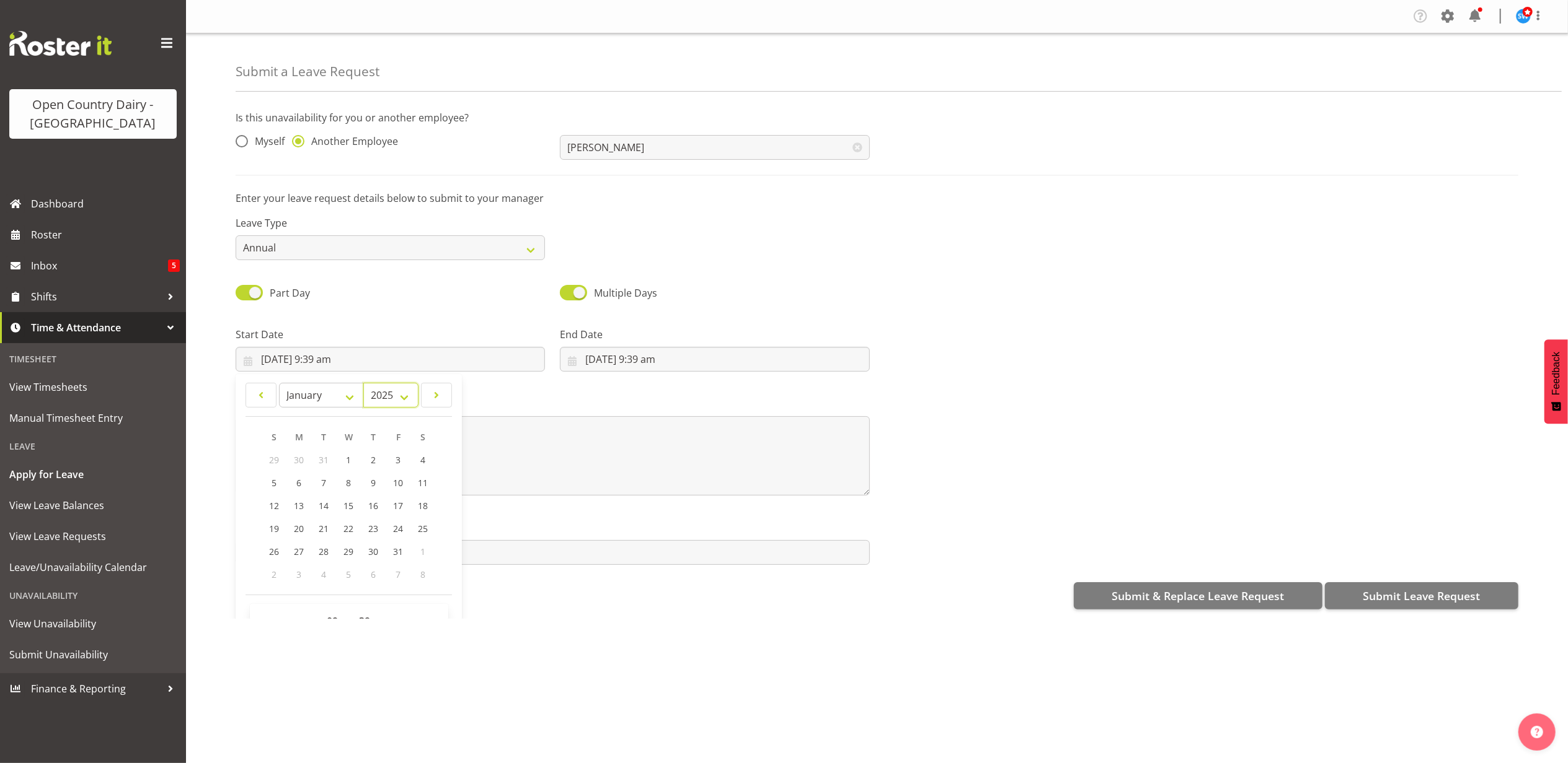
select select "2026"
click at [363, 384] on select "2035 2034 2033 2032 2031 2030 2029 2028 2027 2026 2025 2024 2023 2022 2021 2020…" at bounding box center [391, 396] width 55 height 25
click at [398, 461] on span "2" at bounding box center [399, 460] width 5 height 12
type input "[DATE] 9:39 am"
click at [366, 612] on select "00 01 02 03 04 05 06 07 08 09 10 11 12 13 14 15 16 17 18 19 20 21 22 23 24 25 2…" at bounding box center [366, 622] width 28 height 25
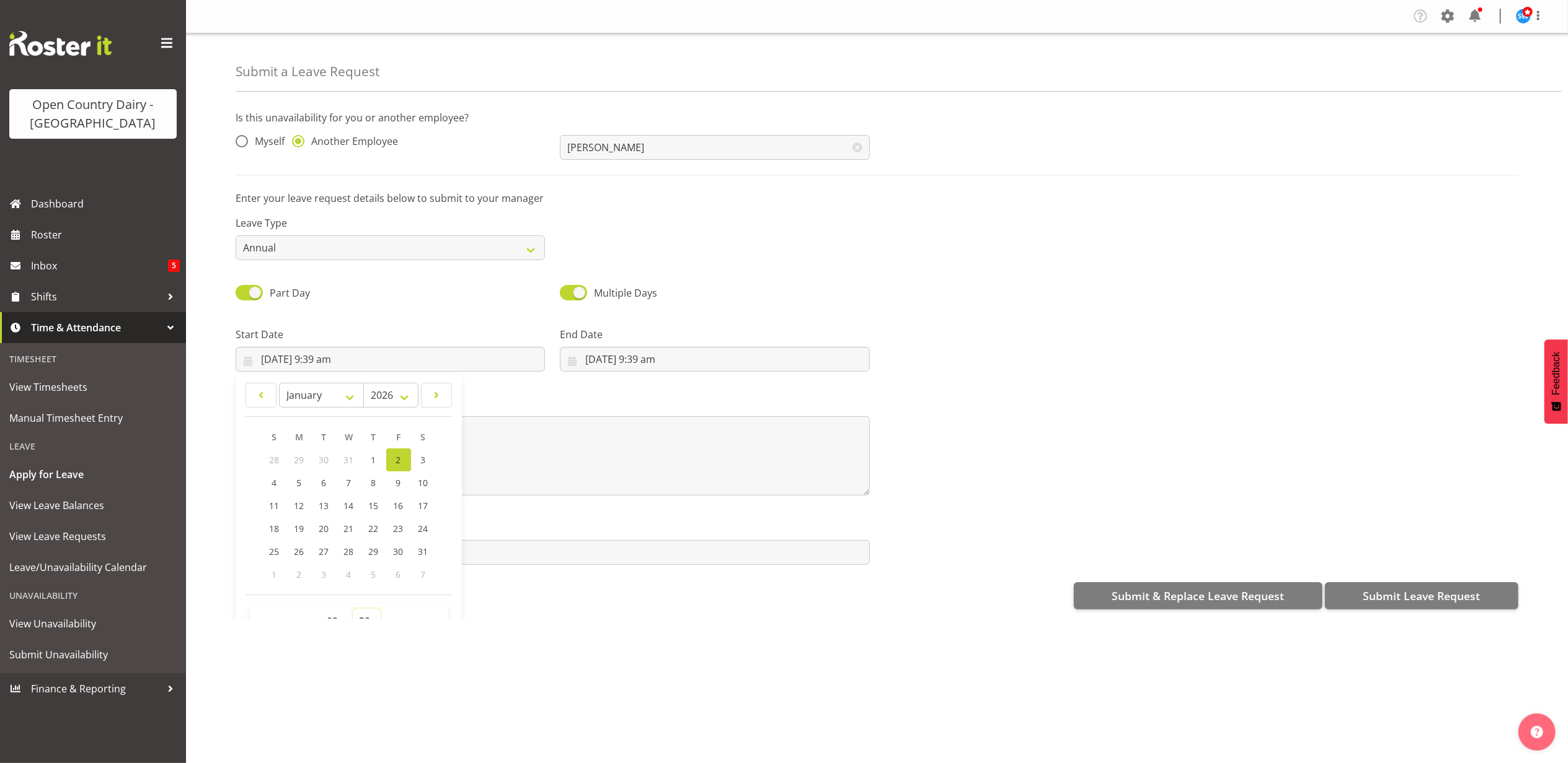
scroll to position [16, 0]
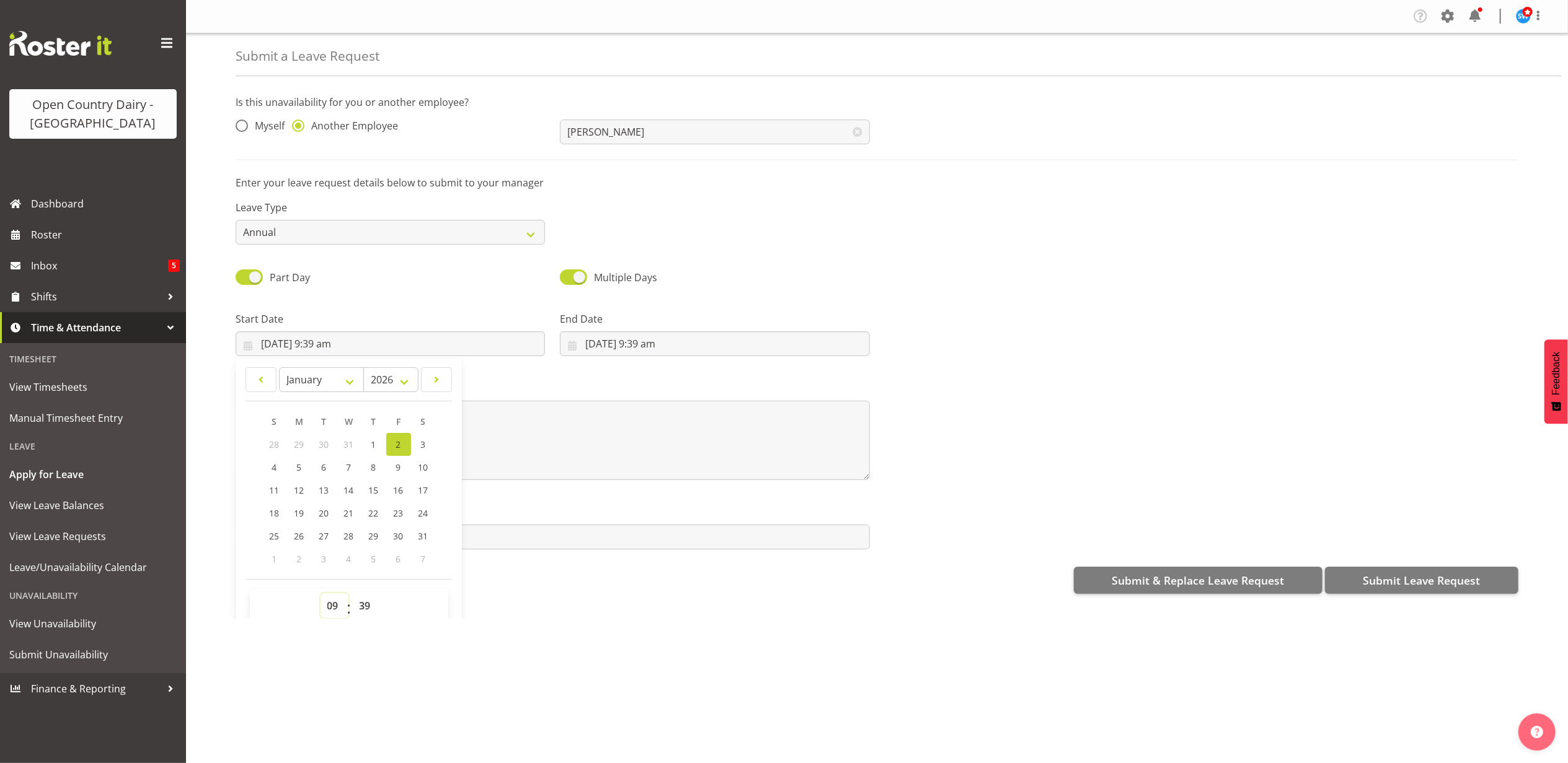
click at [335, 609] on select "00 01 02 03 04 05 06 07 08 09 10 11 12 13 14 15 16 17 18 19 20 21 22 23" at bounding box center [334, 606] width 28 height 25
select select "16"
click at [320, 595] on select "00 01 02 03 04 05 06 07 08 09 10 11 12 13 14 15 16 17 18 19 20 21 22 23" at bounding box center [334, 606] width 28 height 25
type input "[DATE] 4:39 pm"
click at [331, 606] on select "00 01 02 03 04 05 06 07 08 09 10 11 12 13 14 15 16 17 18 19 20 21 22 23" at bounding box center [334, 606] width 28 height 25
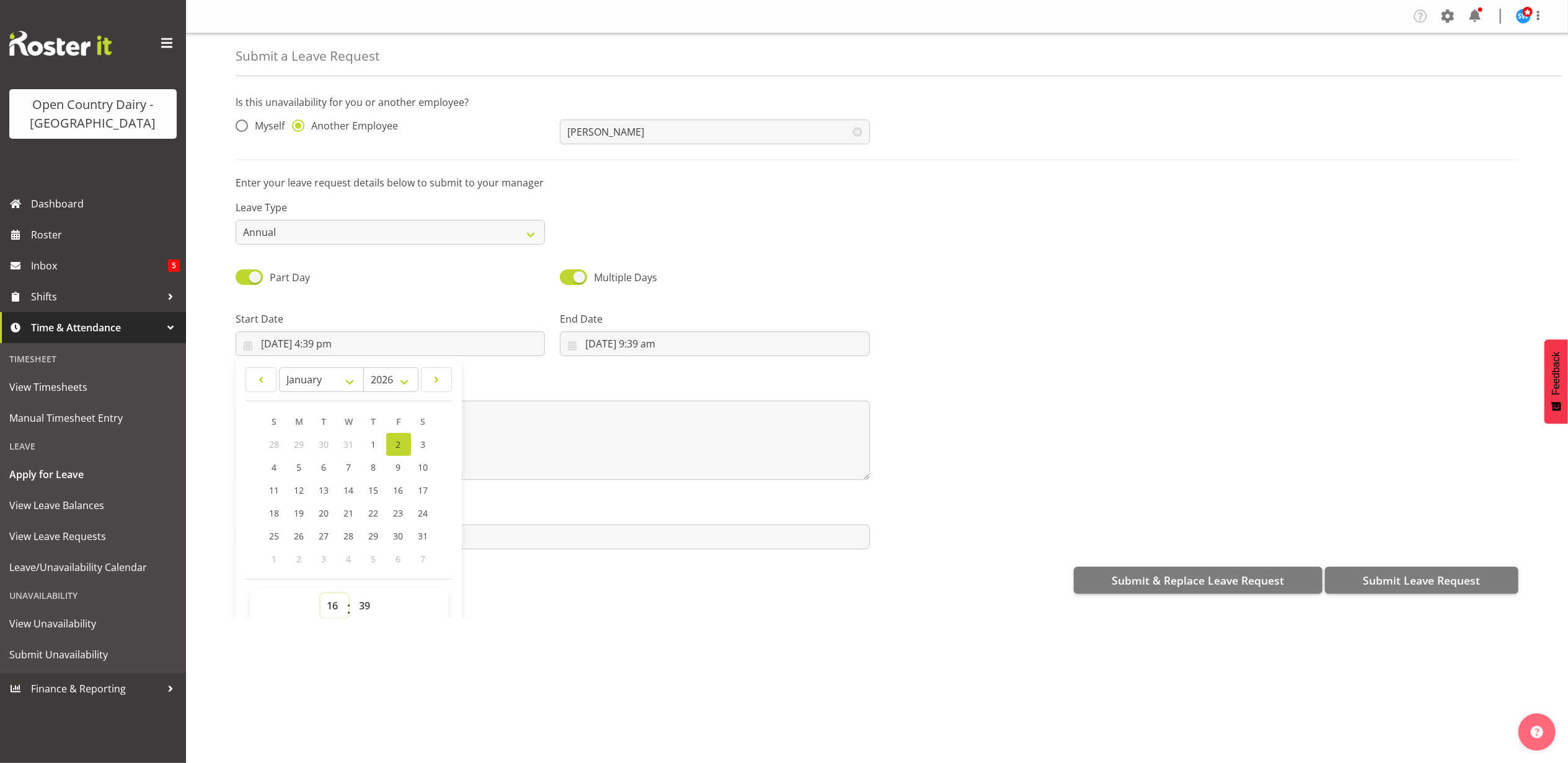
select select "18"
click at [320, 595] on select "00 01 02 03 04 05 06 07 08 09 10 11 12 13 14 15 16 17 18 19 20 21 22 23" at bounding box center [334, 606] width 28 height 25
type input "[DATE] 6:39 pm"
drag, startPoint x: 363, startPoint y: 610, endPoint x: 365, endPoint y: 599, distance: 11.2
click at [363, 610] on select "00 01 02 03 04 05 06 07 08 09 10 11 12 13 14 15 16 17 18 19 20 21 22 23 24 25 2…" at bounding box center [366, 606] width 28 height 25
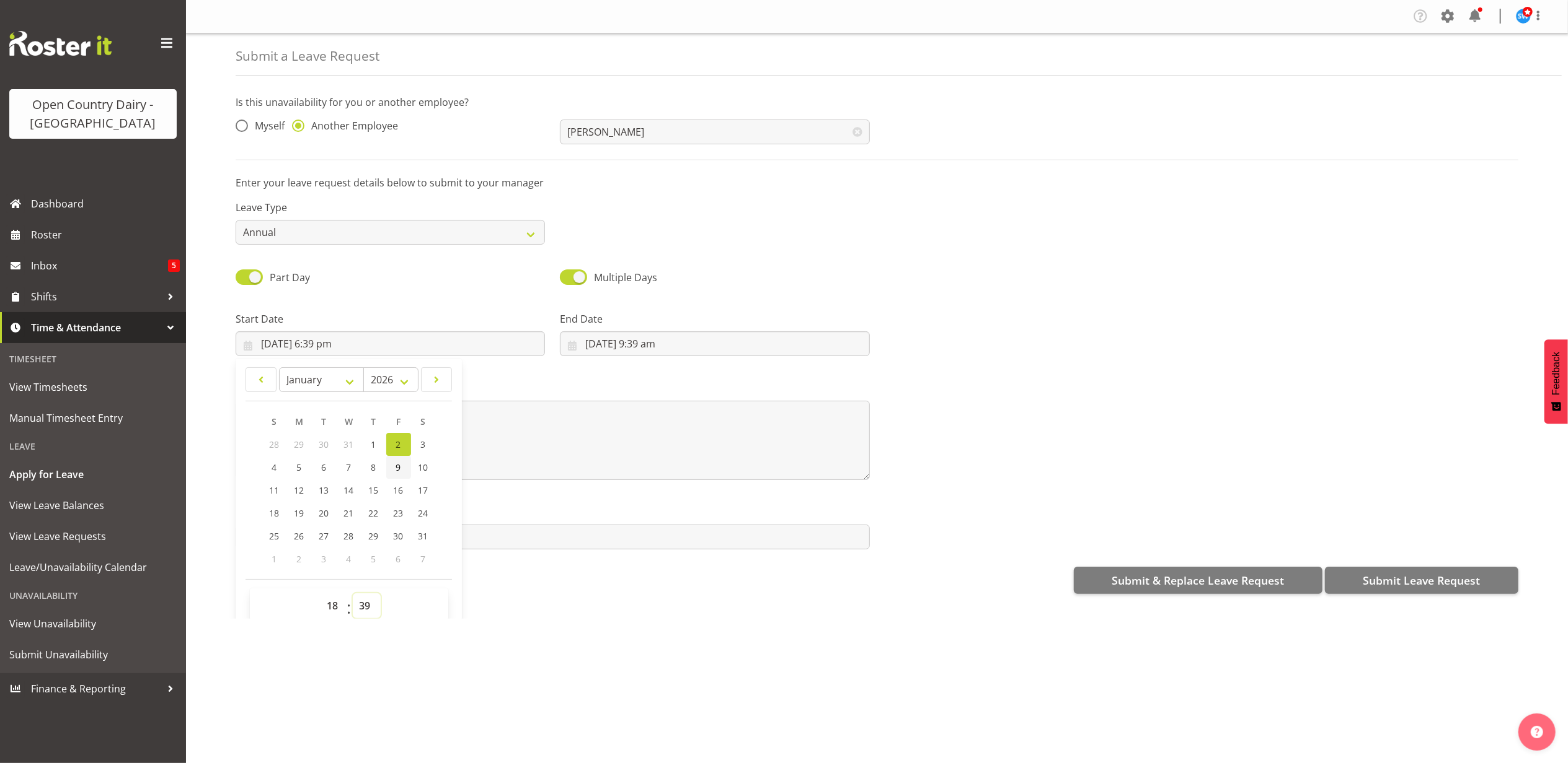
select select "0"
click at [353, 595] on select "00 01 02 03 04 05 06 07 08 09 10 11 12 13 14 15 16 17 18 19 20 21 22 23 24 25 2…" at bounding box center [366, 606] width 28 height 25
type input "[DATE] 6:00 pm"
click at [633, 344] on input "[DATE] 9:39 am" at bounding box center [714, 344] width 309 height 25
click at [672, 382] on select "January February March April May June July August September October November De…" at bounding box center [646, 380] width 85 height 25
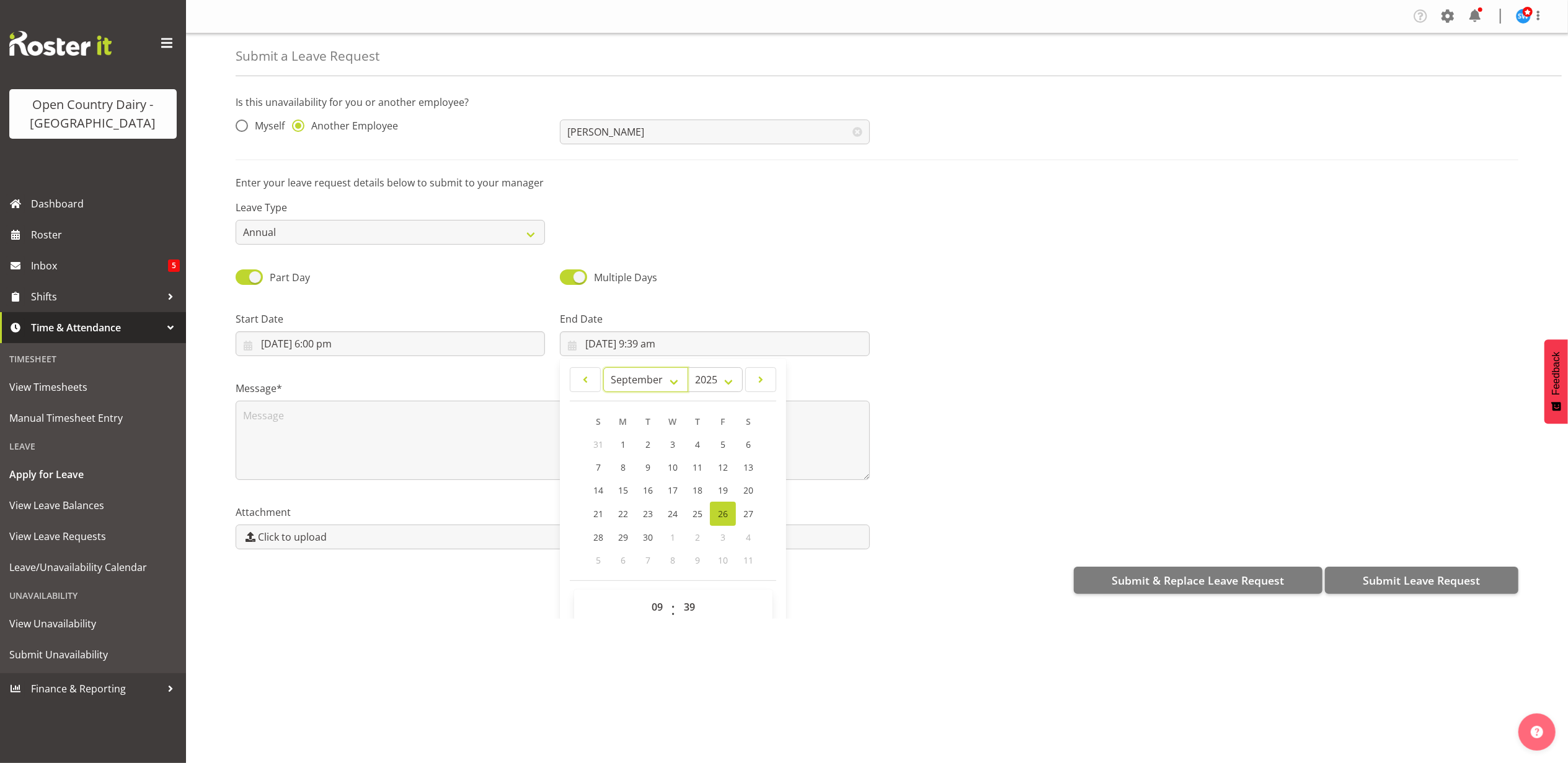
select select "0"
click at [603, 368] on select "January February March April May June July August September October November De…" at bounding box center [646, 380] width 85 height 25
click at [714, 443] on link "3" at bounding box center [723, 444] width 25 height 23
type input "3/01/2025, 9:39 am"
click at [728, 383] on select "2035 2034 2033 2032 2031 2030 2029 2028 2027 2026 2025 2024 2023 2022 2021 2020…" at bounding box center [715, 380] width 55 height 25
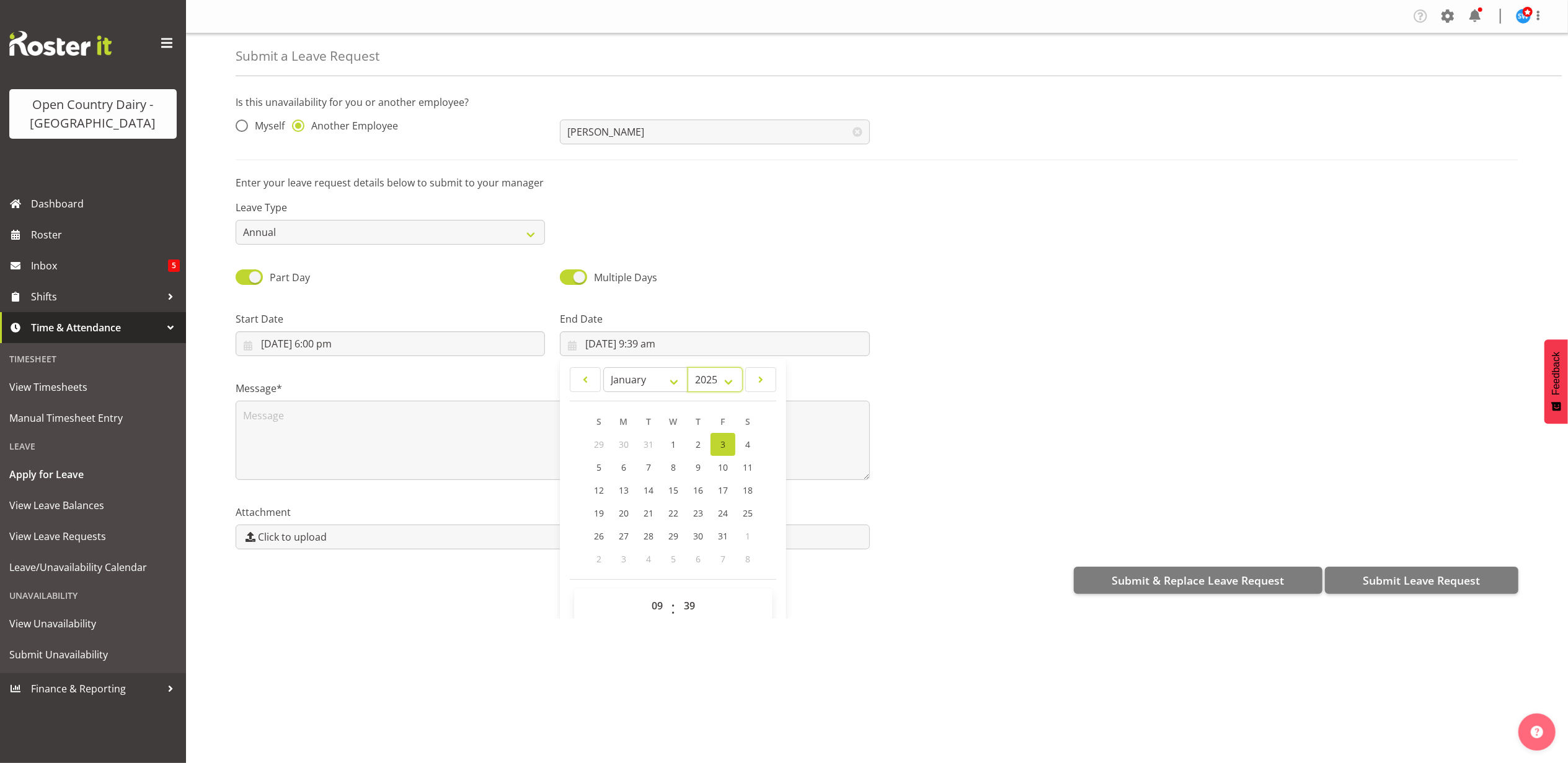
select select "2026"
click at [687, 368] on select "2035 2034 2033 2032 2031 2030 2029 2028 2027 2026 2025 2024 2023 2022 2021 2020…" at bounding box center [715, 380] width 55 height 25
click at [747, 449] on span "3" at bounding box center [748, 444] width 5 height 12
type input "3/01/2026, 9:39 am"
click at [645, 607] on select "00 01 02 03 04 05 06 07 08 09 10 11 12 13 14 15 16 17 18 19 20 21 22 23" at bounding box center [658, 606] width 28 height 25
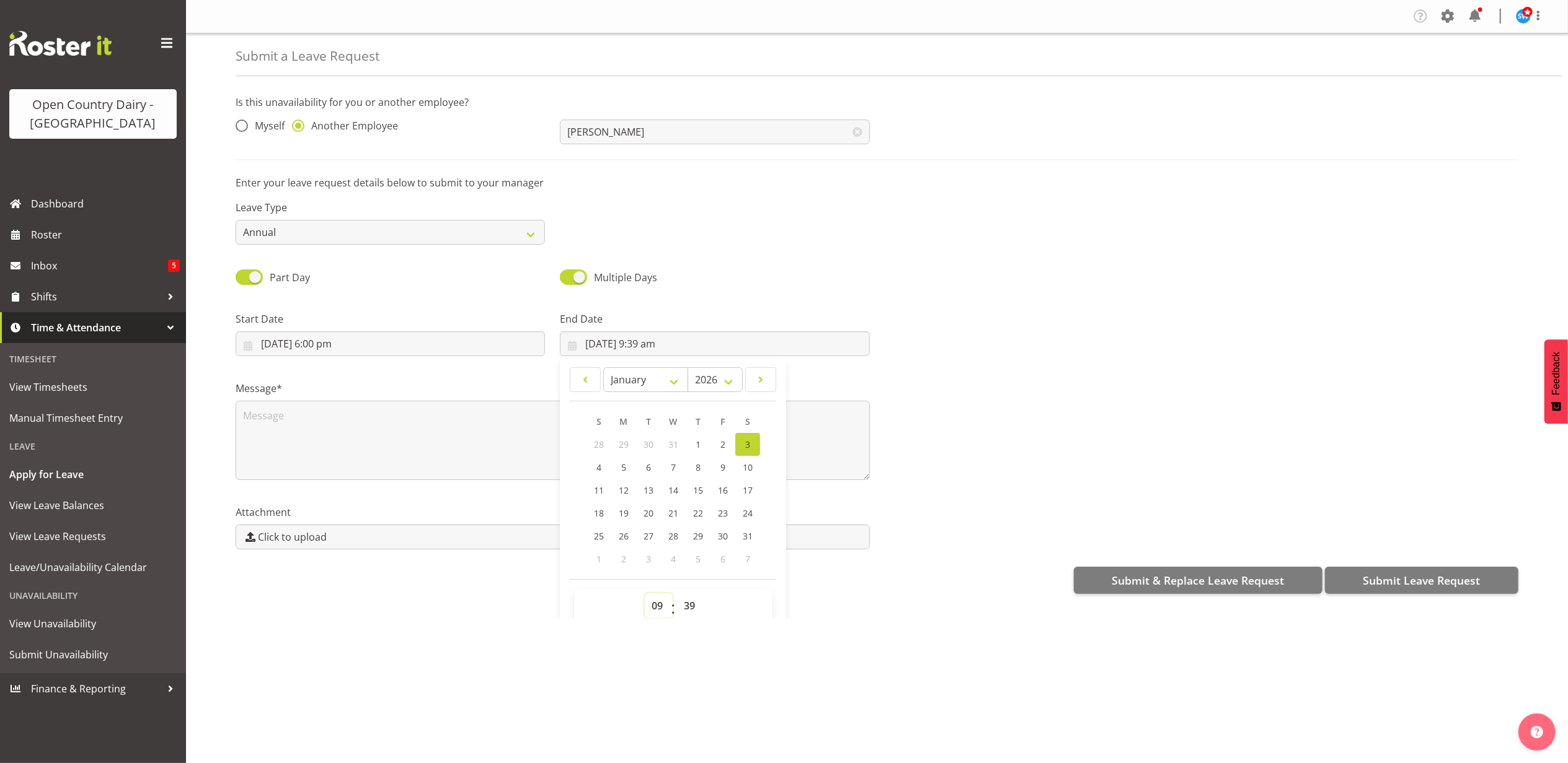
select select "6"
click at [644, 595] on select "00 01 02 03 04 05 06 07 08 09 10 11 12 13 14 15 16 17 18 19 20 21 22 23" at bounding box center [658, 606] width 28 height 25
type input "3/01/2026, 6:39 am"
drag, startPoint x: 686, startPoint y: 611, endPoint x: 686, endPoint y: 595, distance: 16.0
click at [686, 611] on select "00 01 02 03 04 05 06 07 08 09 10 11 12 13 14 15 16 17 18 19 20 21 22 23 24 25 2…" at bounding box center [691, 606] width 28 height 25
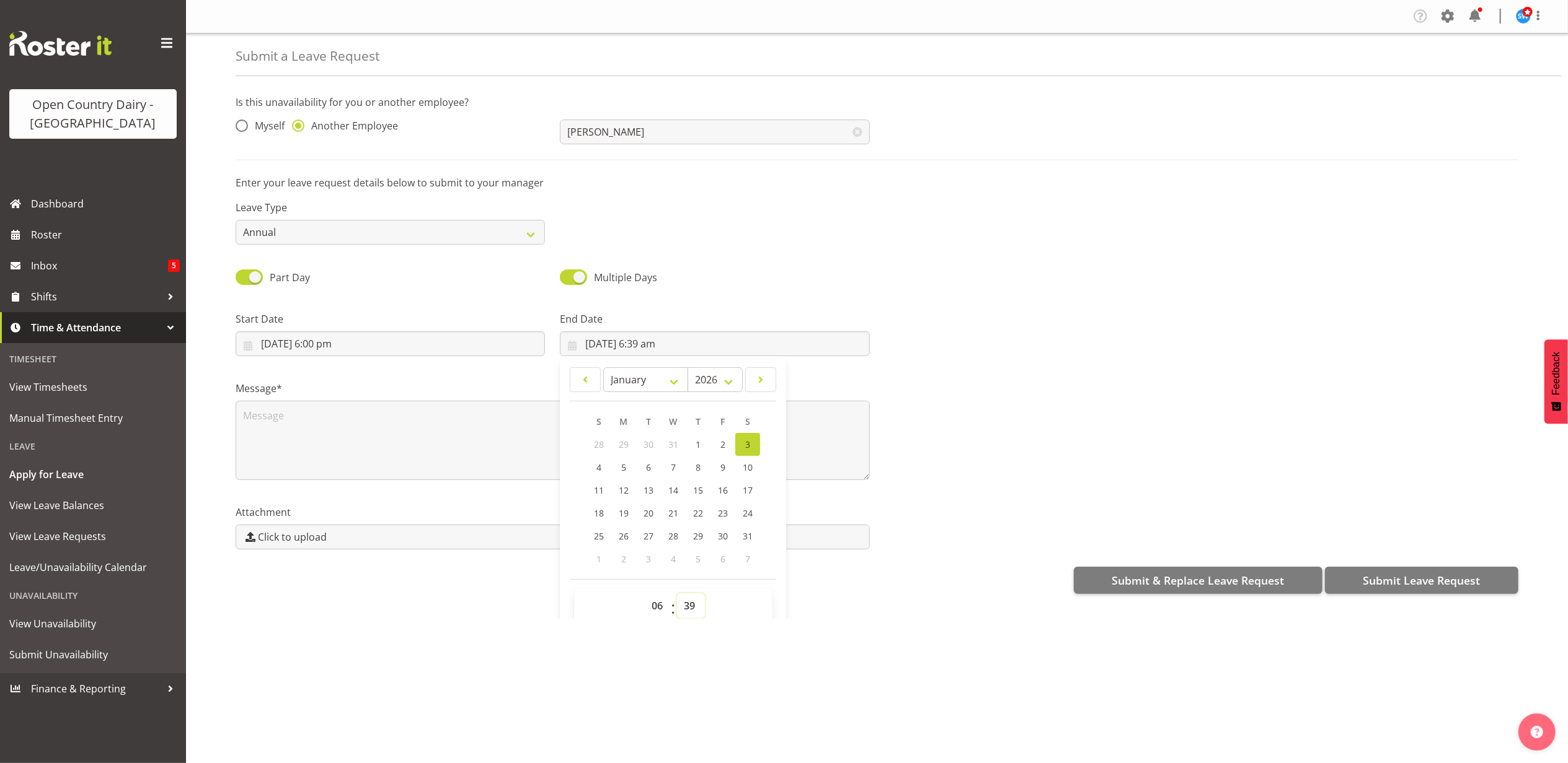
select select "0"
click at [677, 595] on select "00 01 02 03 04 05 06 07 08 09 10 11 12 13 14 15 16 17 18 19 20 21 22 23 24 25 2…" at bounding box center [691, 606] width 28 height 25
type input "3/01/2026, 6:00 am"
click at [514, 417] on textarea at bounding box center [553, 440] width 634 height 79
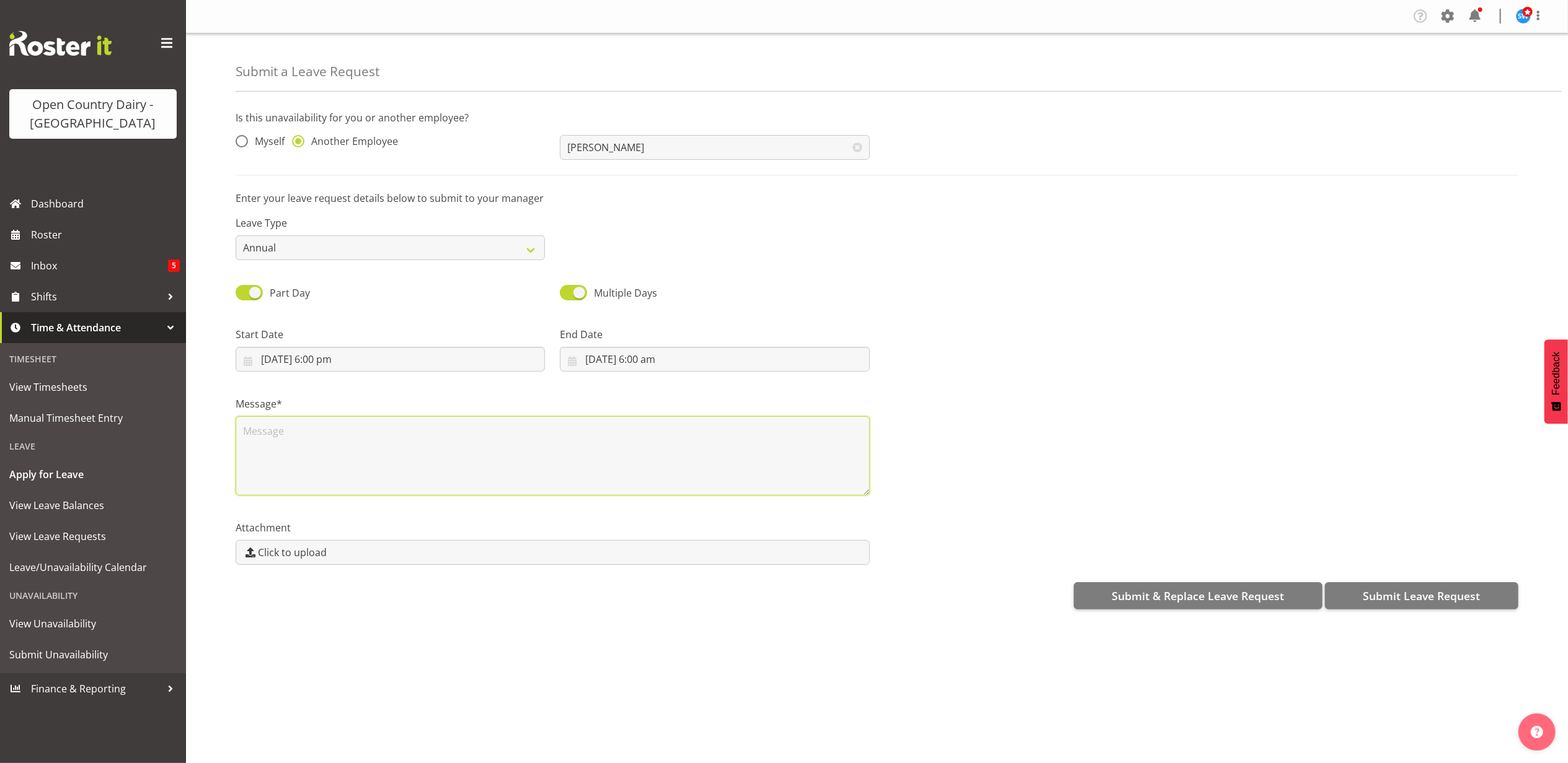
scroll to position [0, 0]
type textarea "annual"
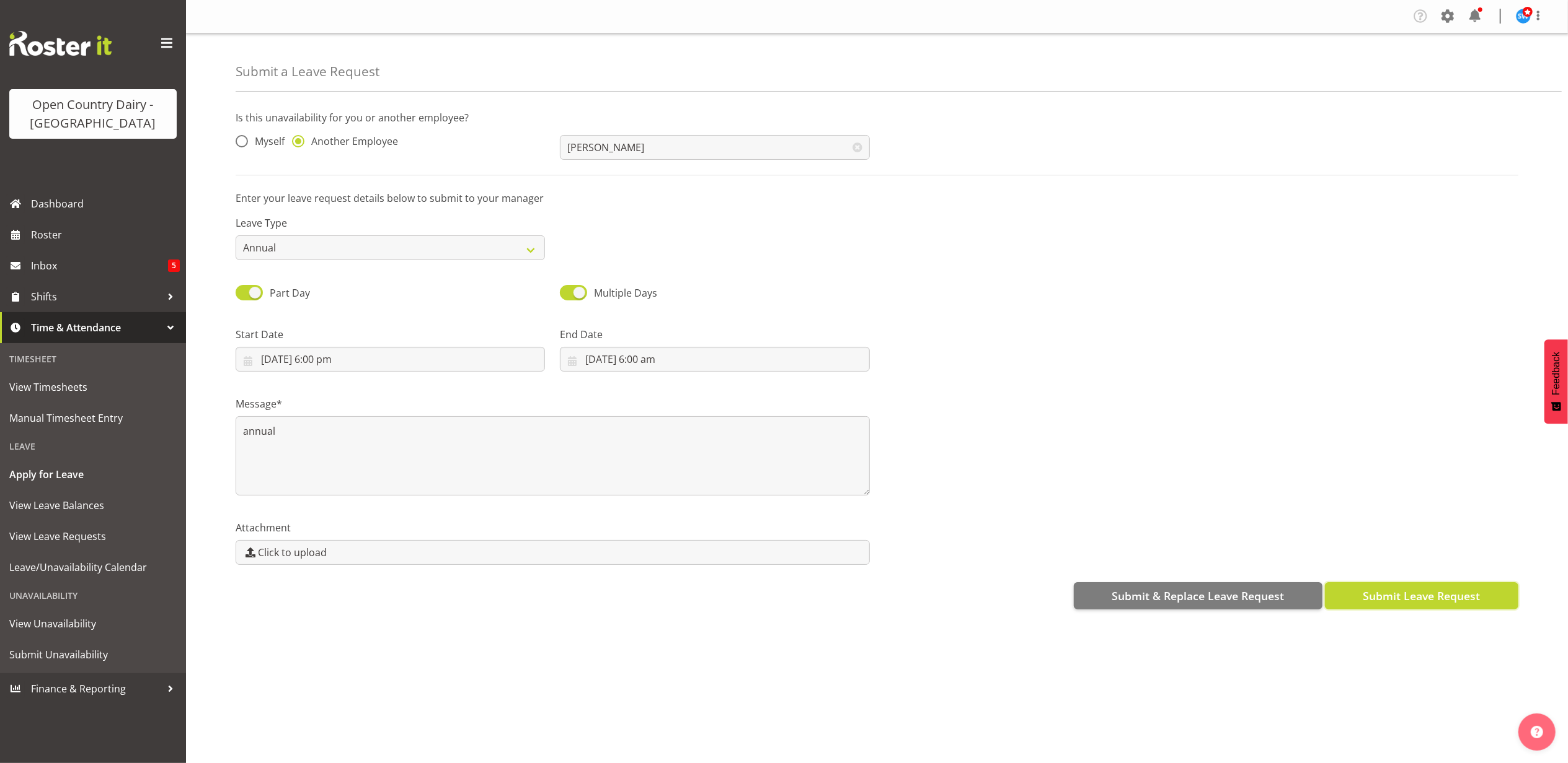
click at [1451, 599] on span "Submit Leave Request" at bounding box center [1421, 596] width 117 height 16
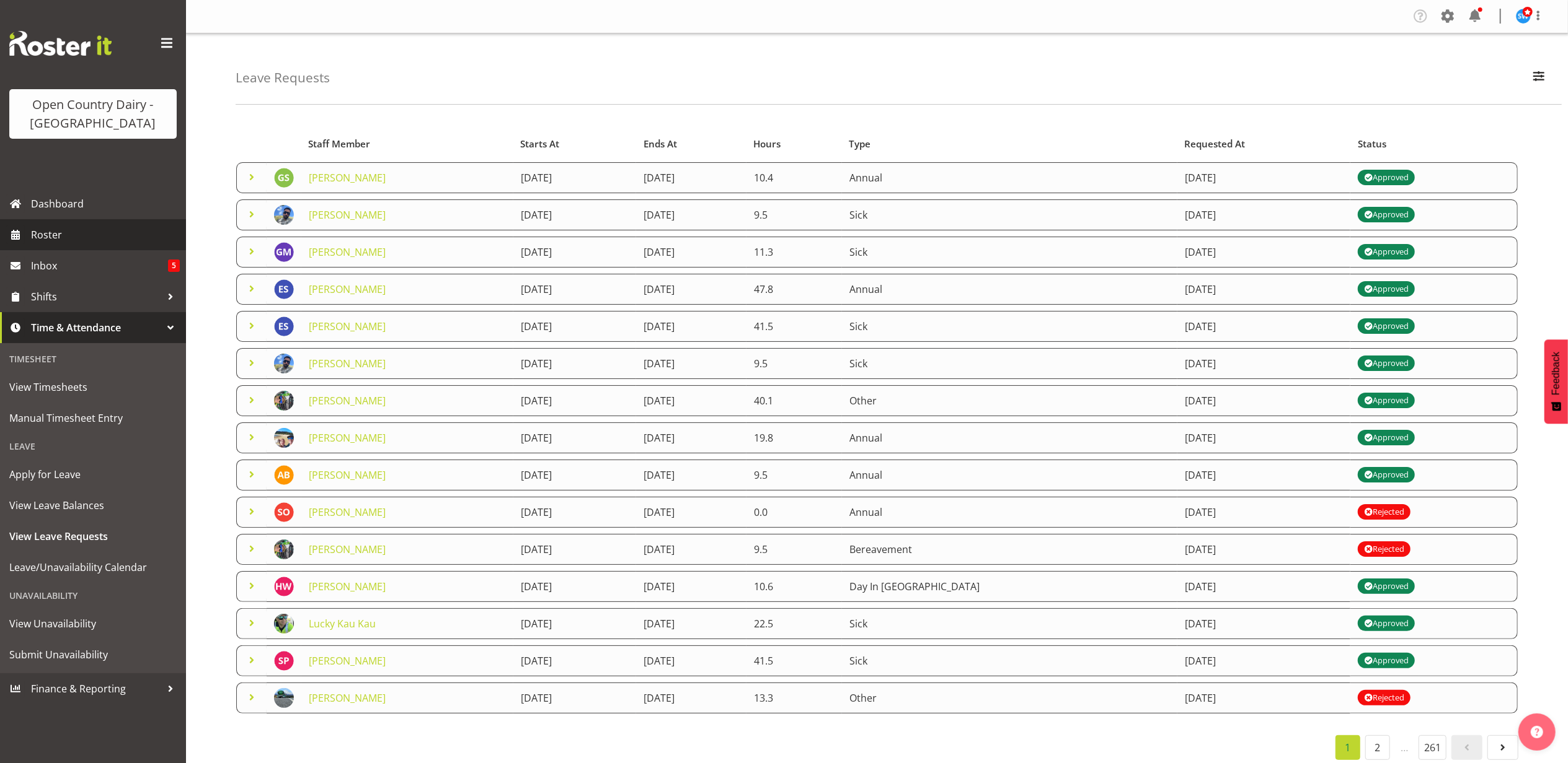
click at [37, 232] on span "Roster" at bounding box center [105, 235] width 149 height 19
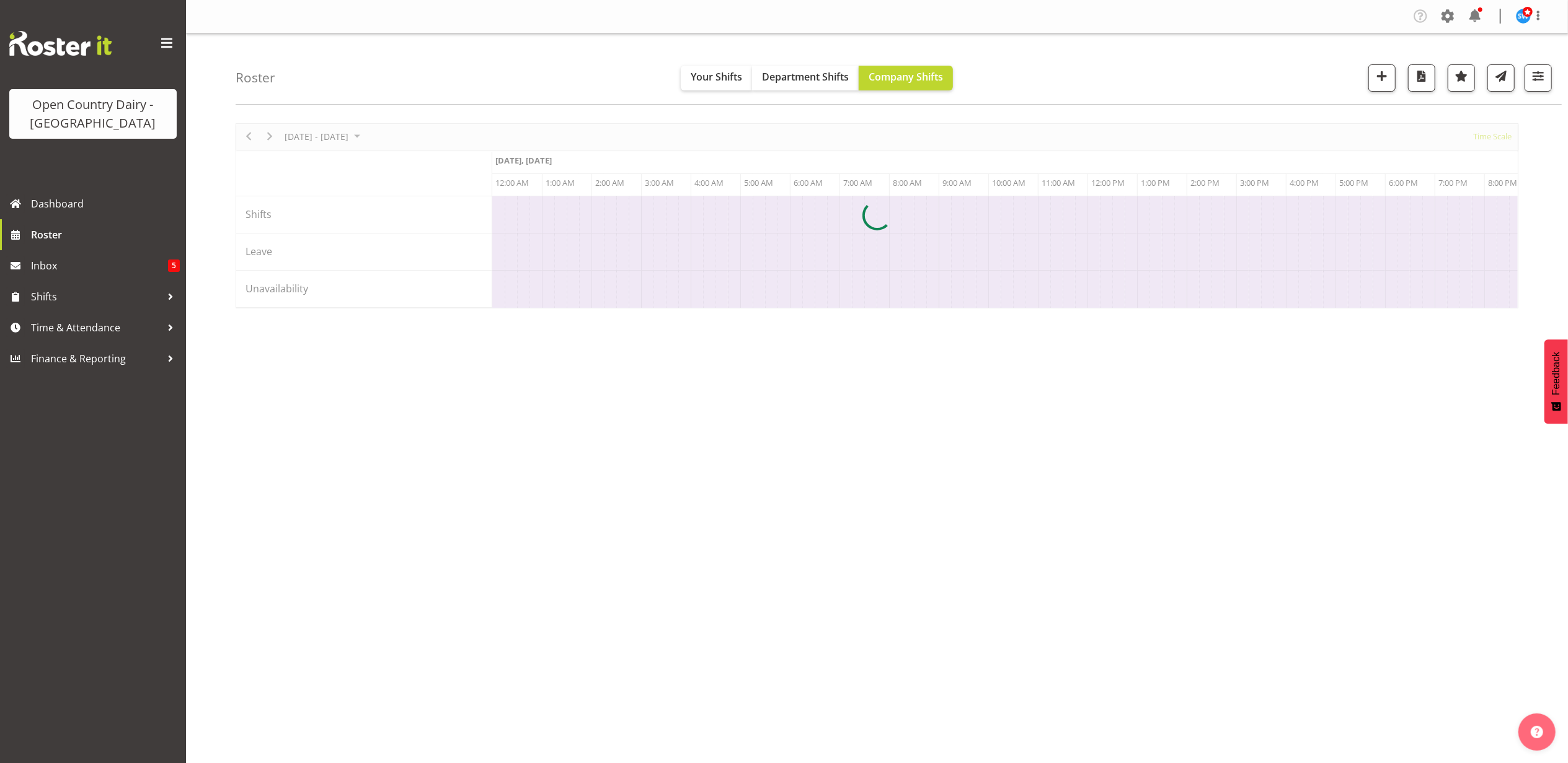
scroll to position [0, 4761]
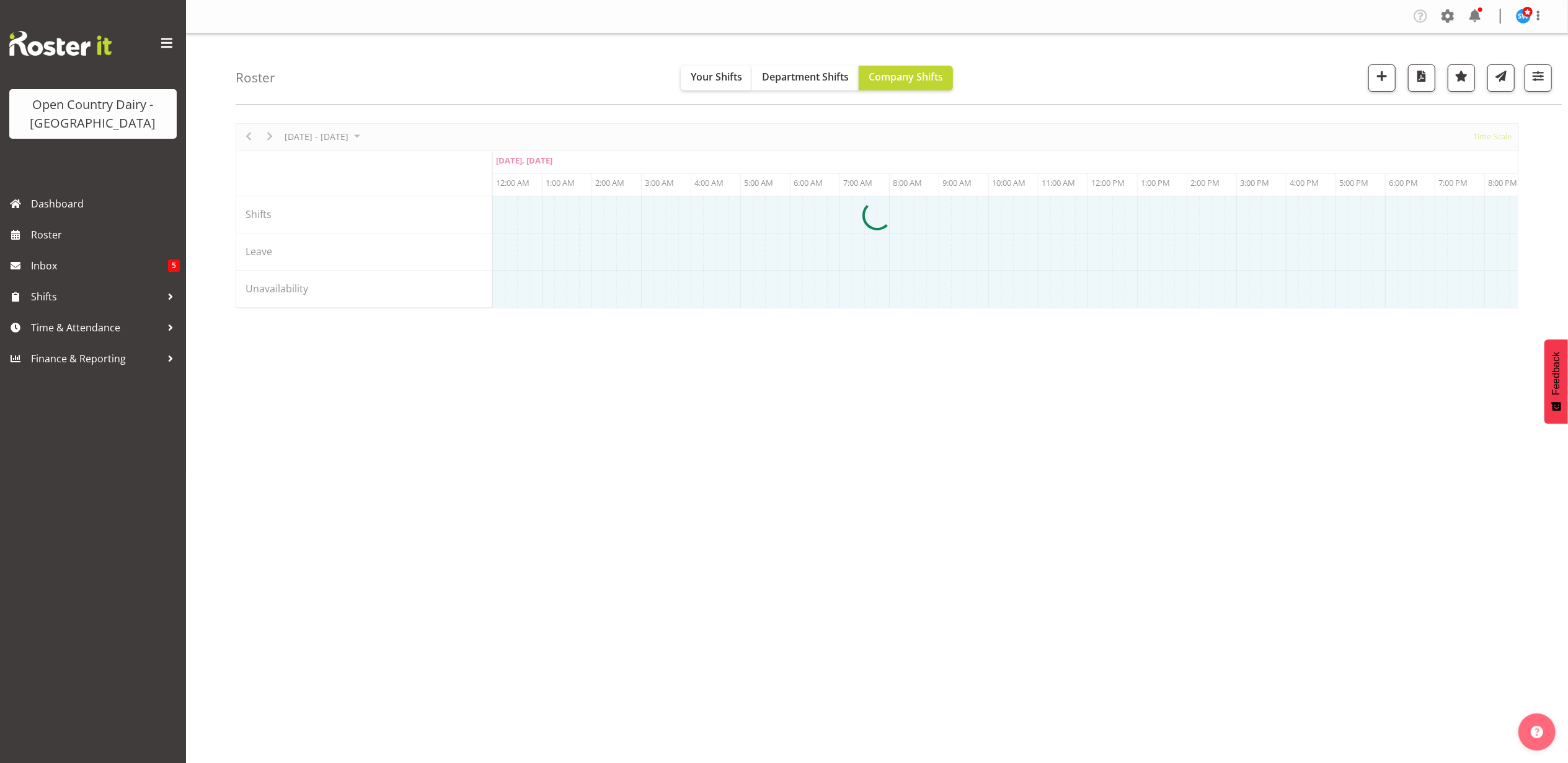
click at [375, 136] on div at bounding box center [877, 216] width 1283 height 185
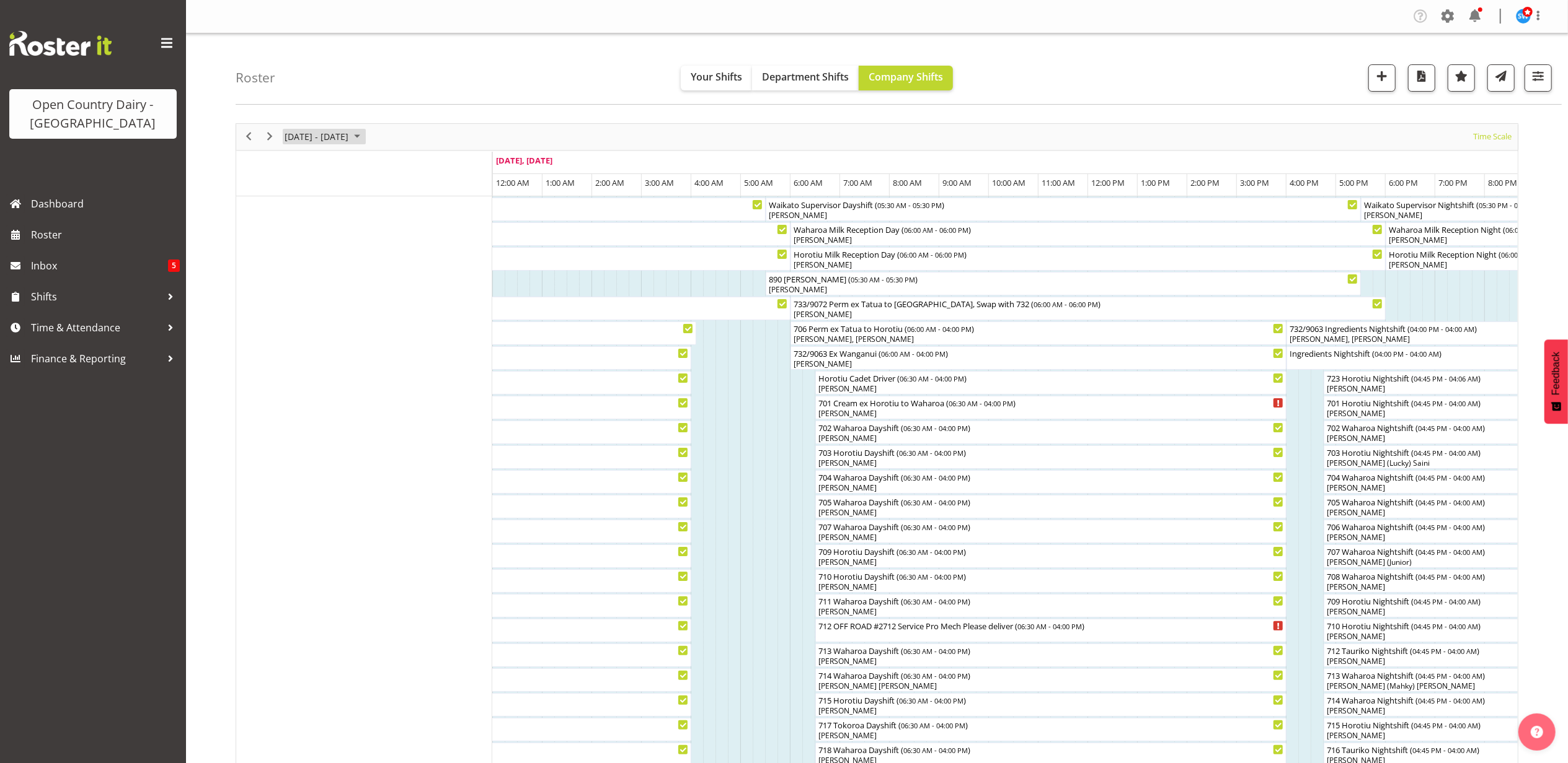
click at [350, 136] on span "[DATE] - [DATE]" at bounding box center [317, 136] width 66 height 16
click at [412, 164] on span "next month" at bounding box center [415, 168] width 22 height 22
click at [413, 167] on span "next month" at bounding box center [415, 168] width 22 height 22
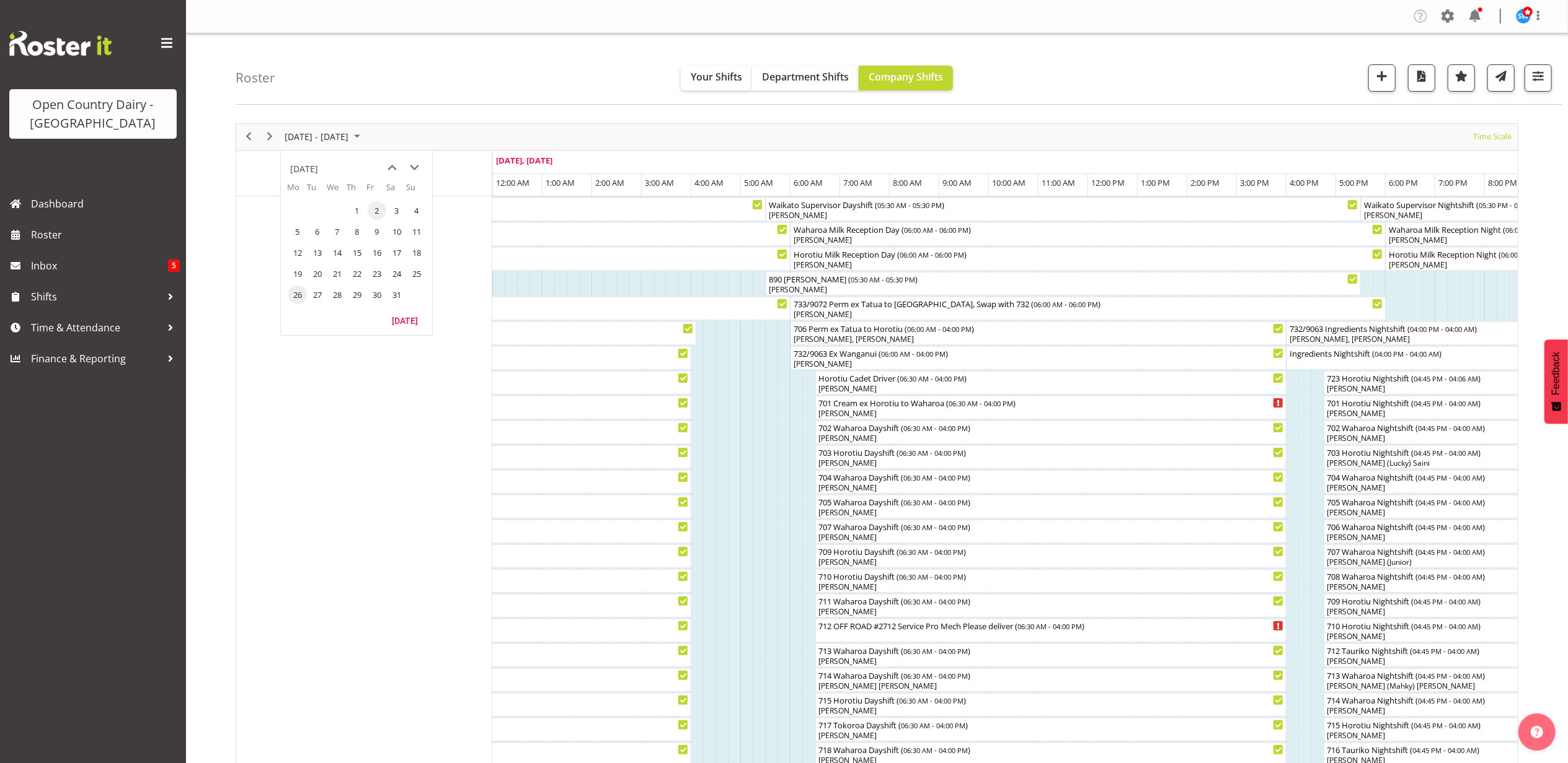
click at [375, 209] on span "2" at bounding box center [377, 211] width 19 height 19
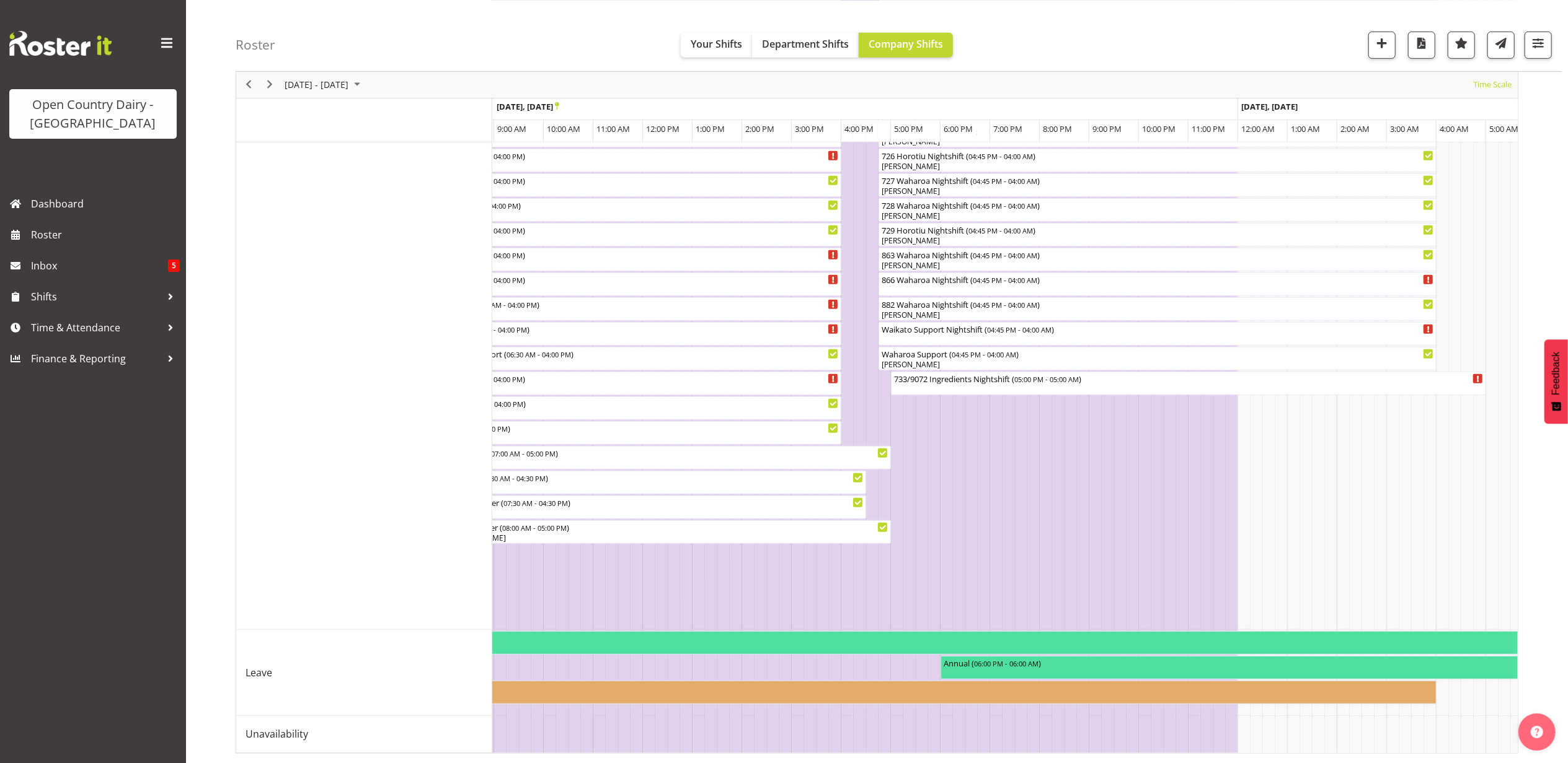
scroll to position [0, 5220]
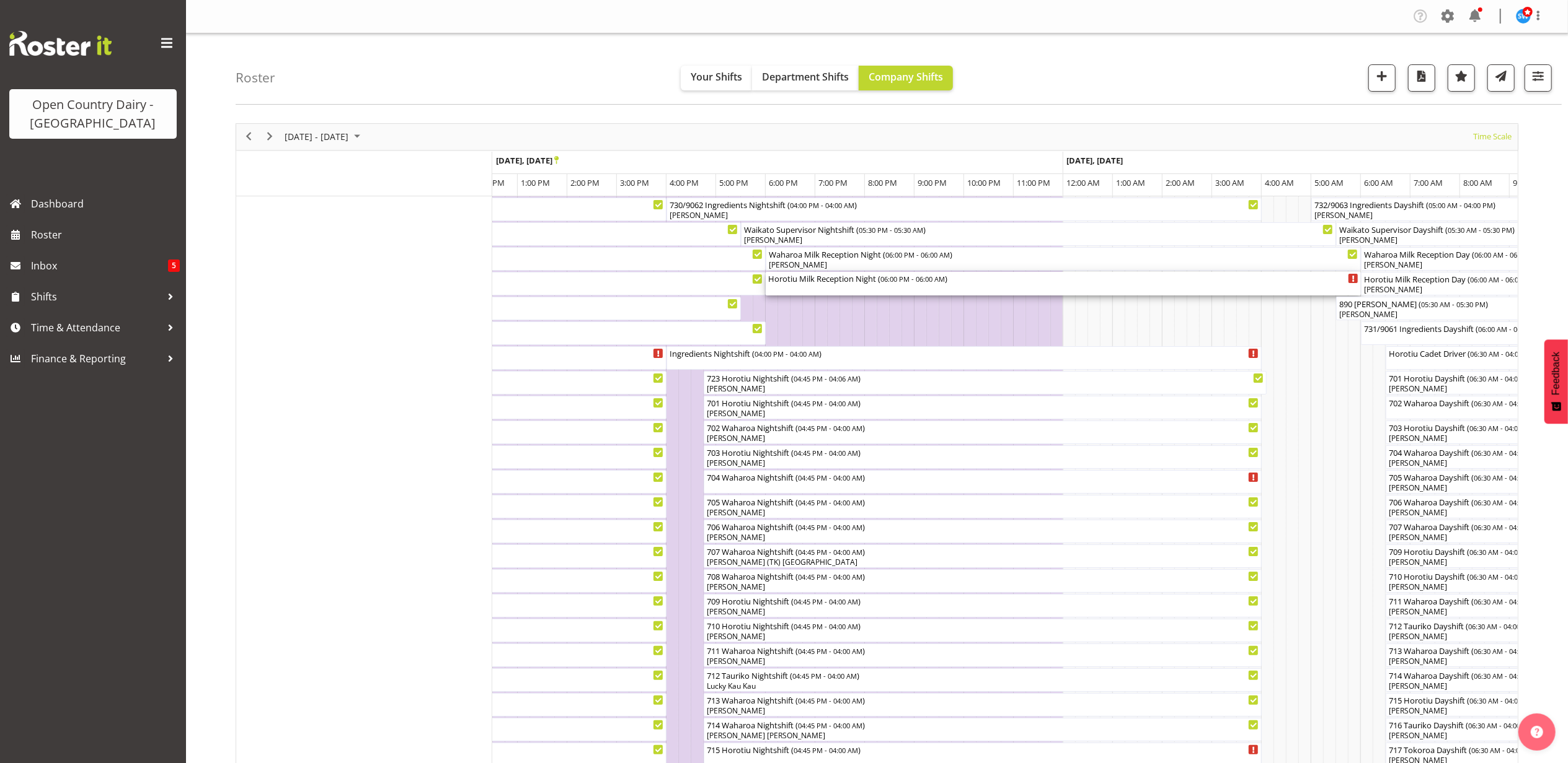
click at [799, 283] on div "Horotiu Milk Reception Night ( 06:00 PM - 06:00 AM )" at bounding box center [1063, 278] width 590 height 12
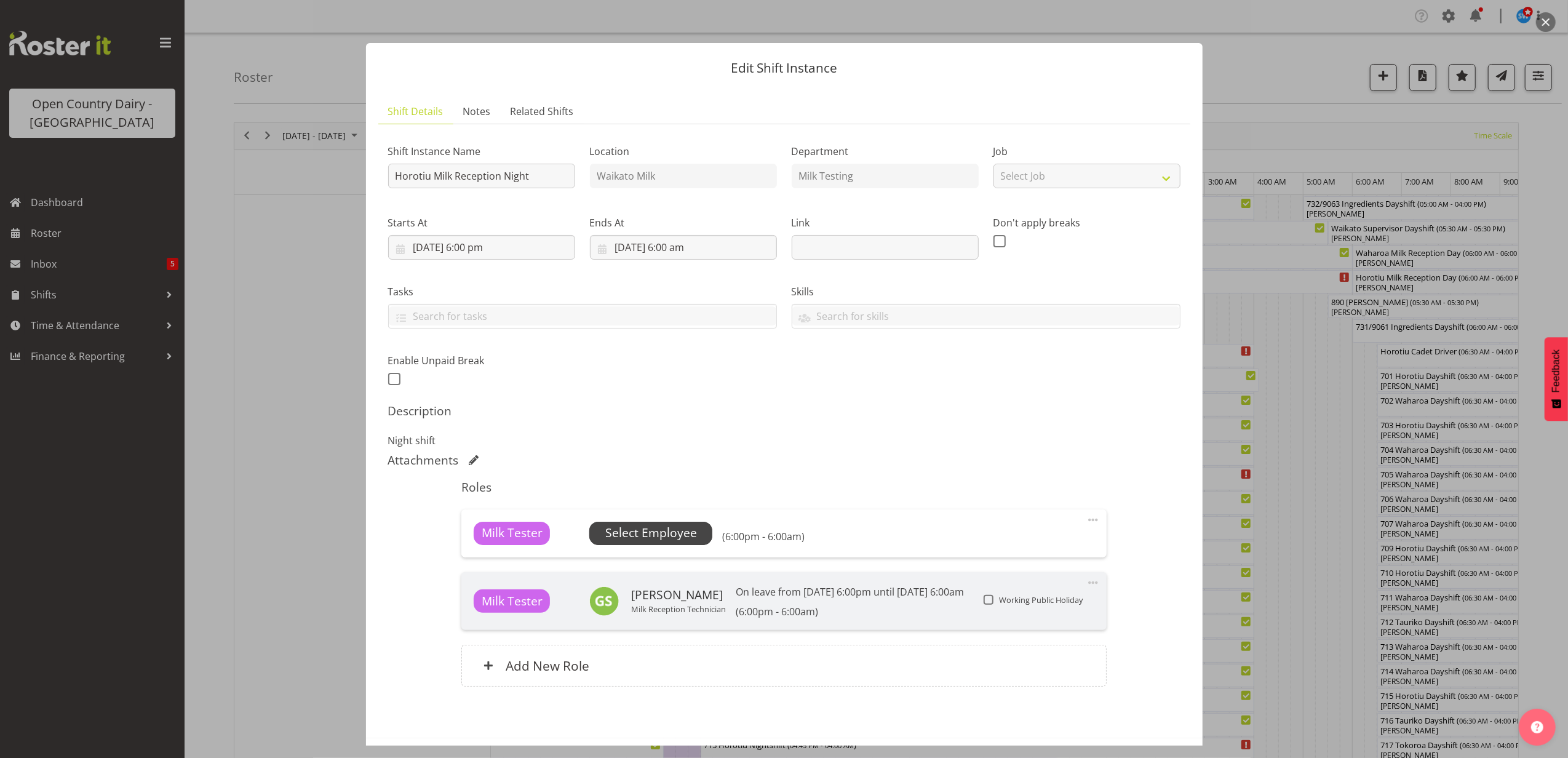
click at [658, 534] on span "Select Employee" at bounding box center [651, 533] width 92 height 18
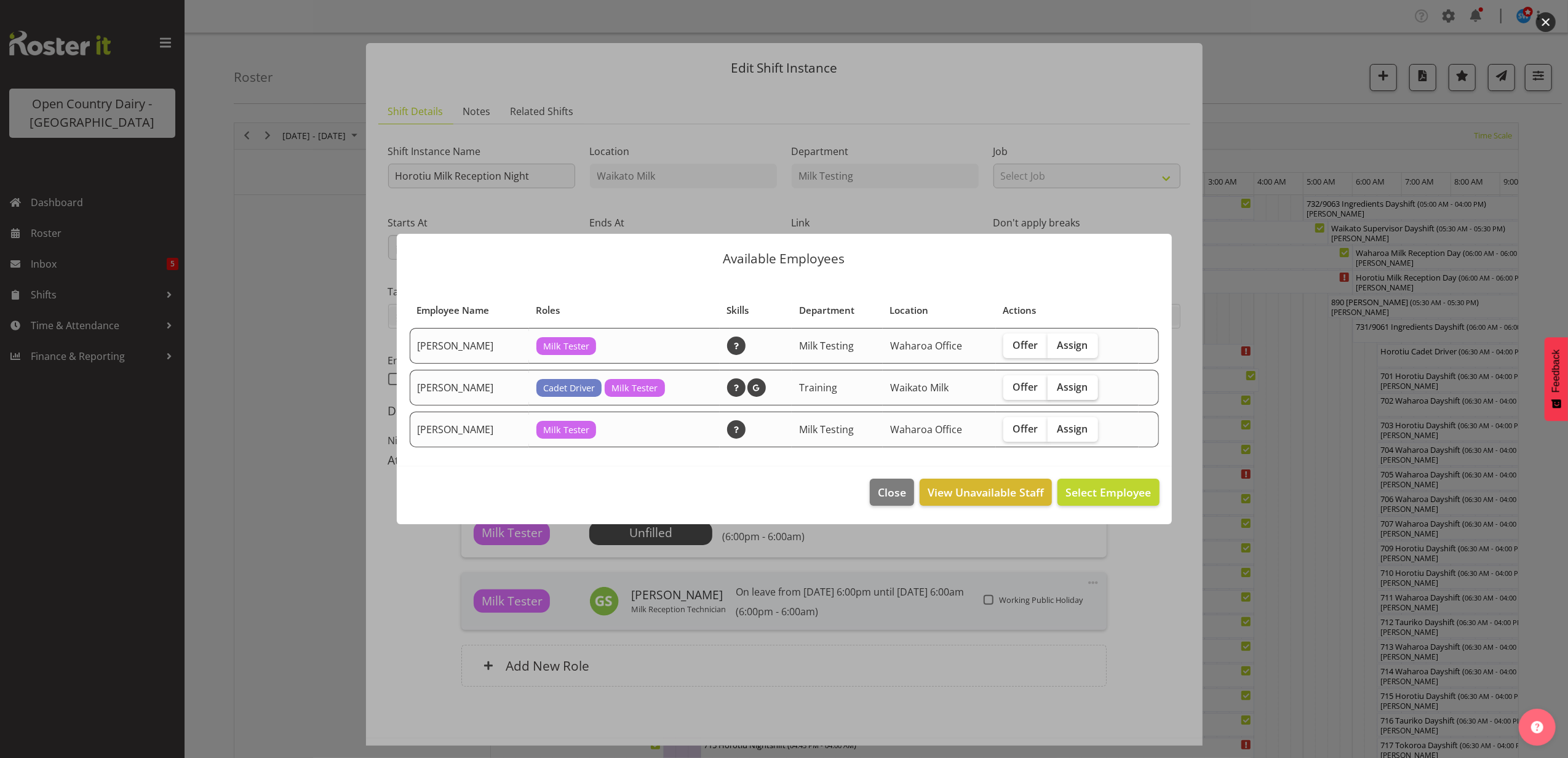
click at [1069, 388] on span "Assign" at bounding box center [1073, 387] width 31 height 12
click at [1056, 388] on input "Assign" at bounding box center [1052, 387] width 8 height 8
checkbox input "true"
click at [1123, 488] on span "Assign [PERSON_NAME]" at bounding box center [1089, 493] width 124 height 15
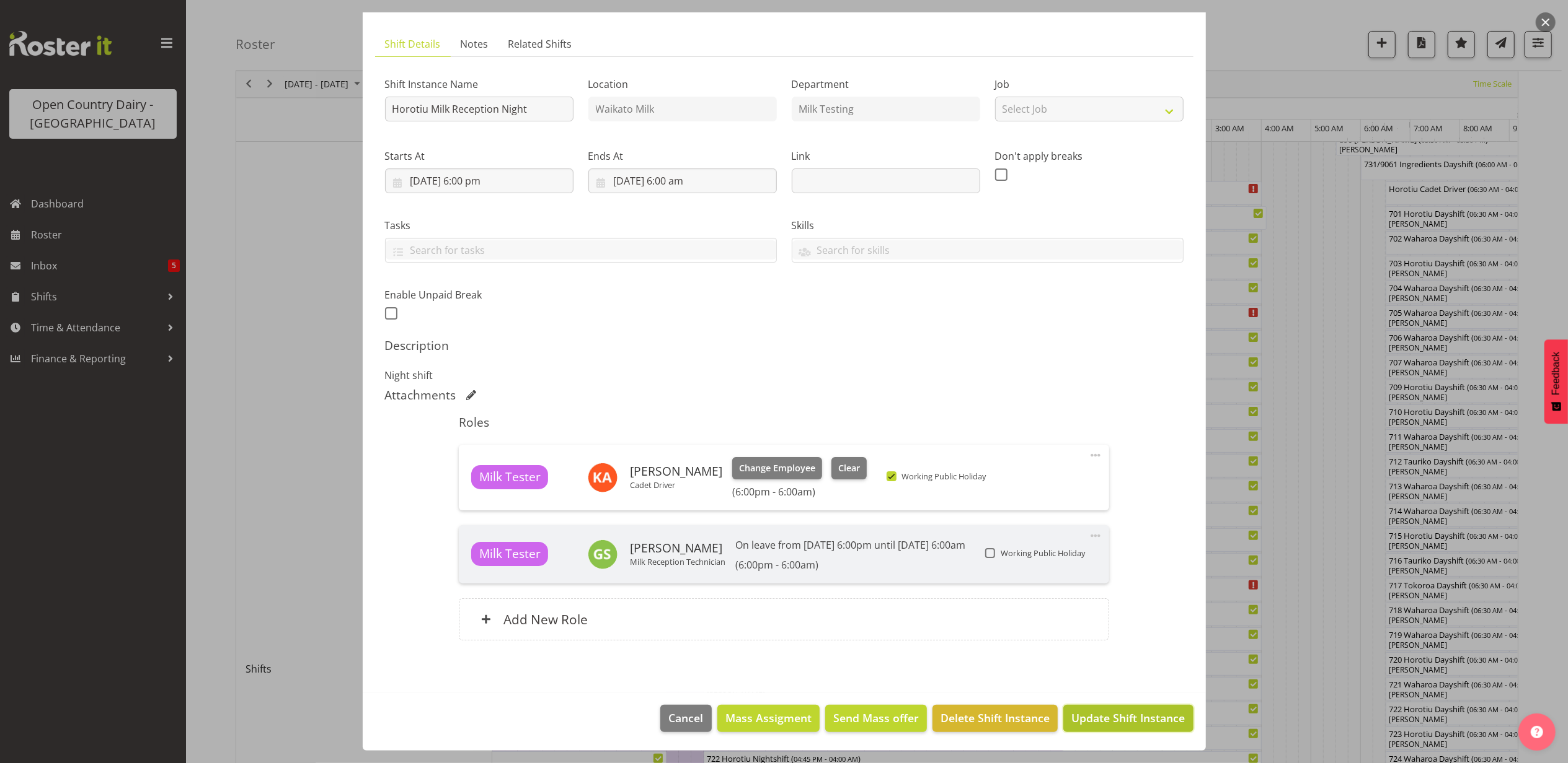
click at [1126, 723] on span "Update Shift Instance" at bounding box center [1128, 718] width 113 height 16
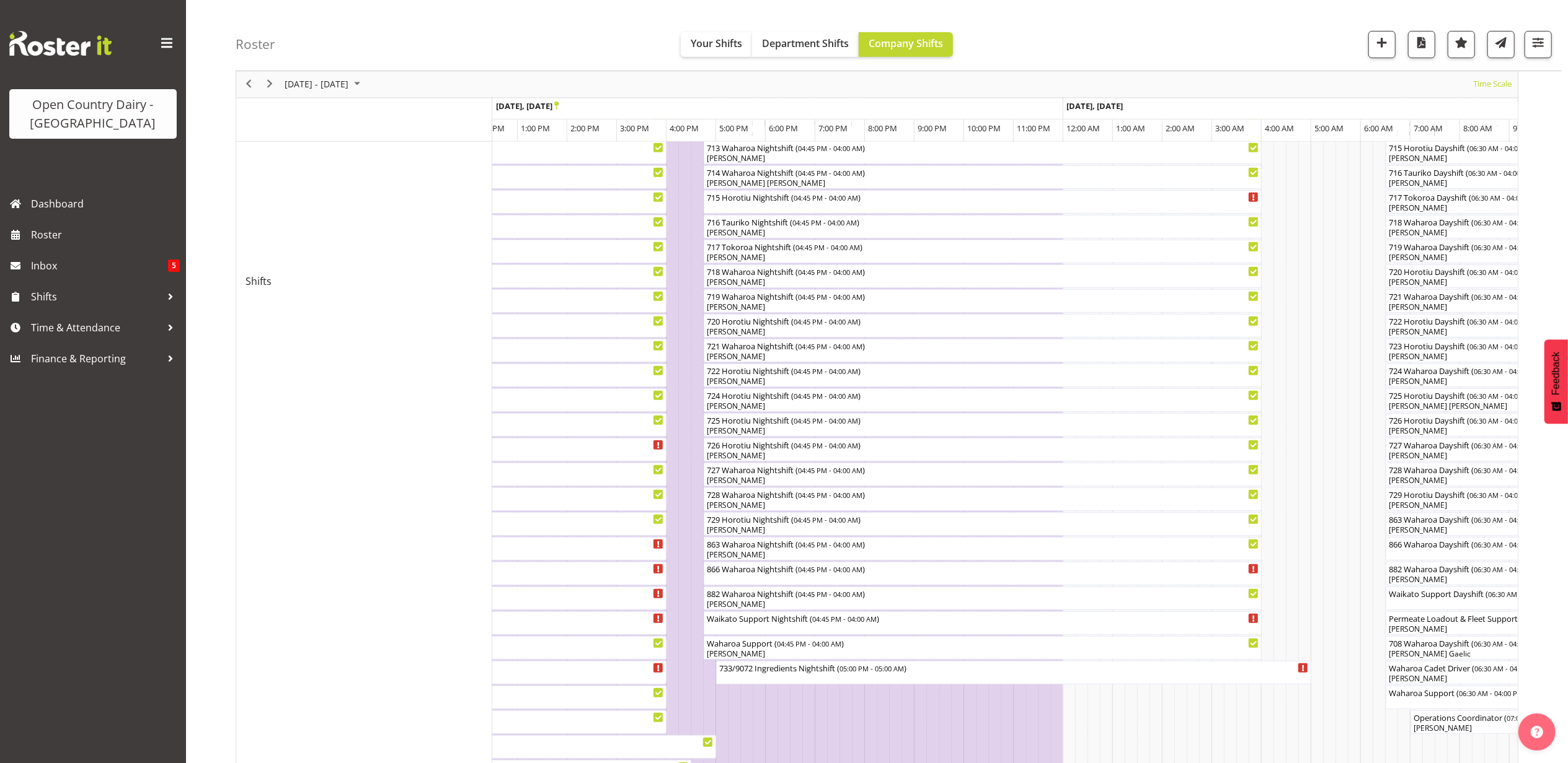
scroll to position [0, 0]
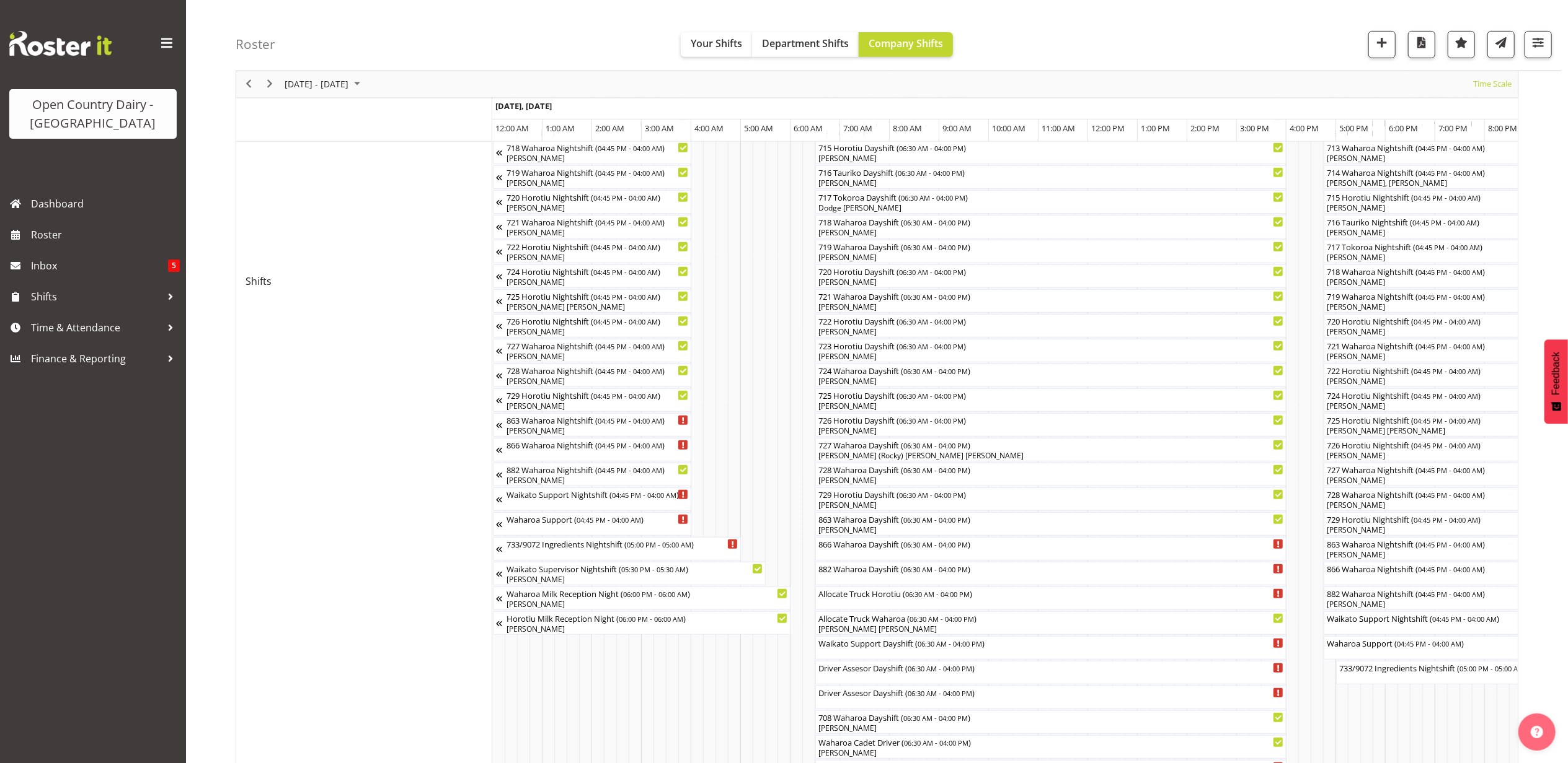
click at [312, 93] on div "[DATE] - [DATE]" at bounding box center [324, 84] width 87 height 26
click at [410, 118] on span "next month" at bounding box center [415, 115] width 22 height 22
click at [390, 117] on span "previous month" at bounding box center [393, 115] width 22 height 22
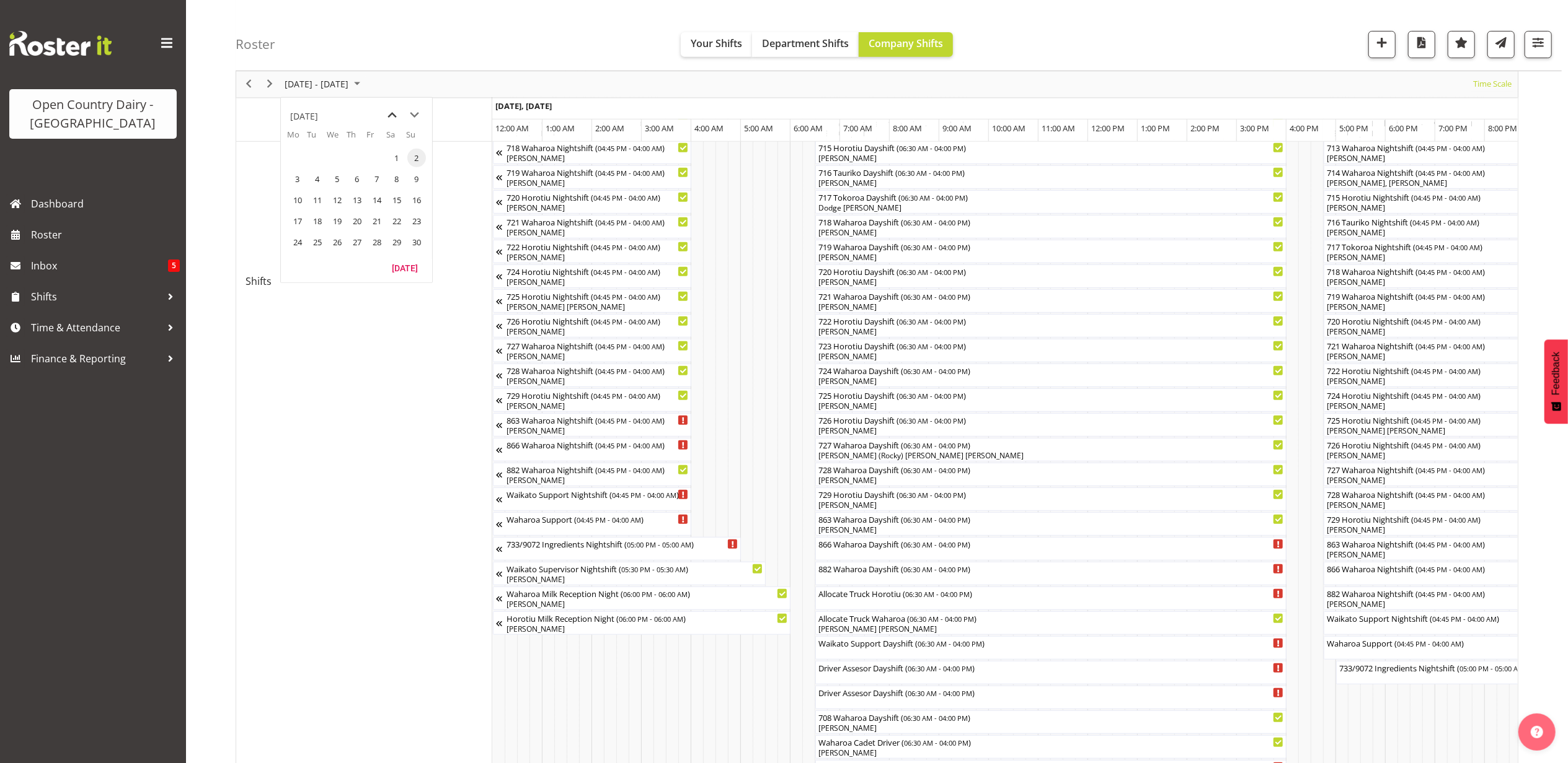
click at [390, 117] on span "previous month" at bounding box center [393, 115] width 22 height 22
click at [373, 220] on span "26" at bounding box center [377, 221] width 19 height 19
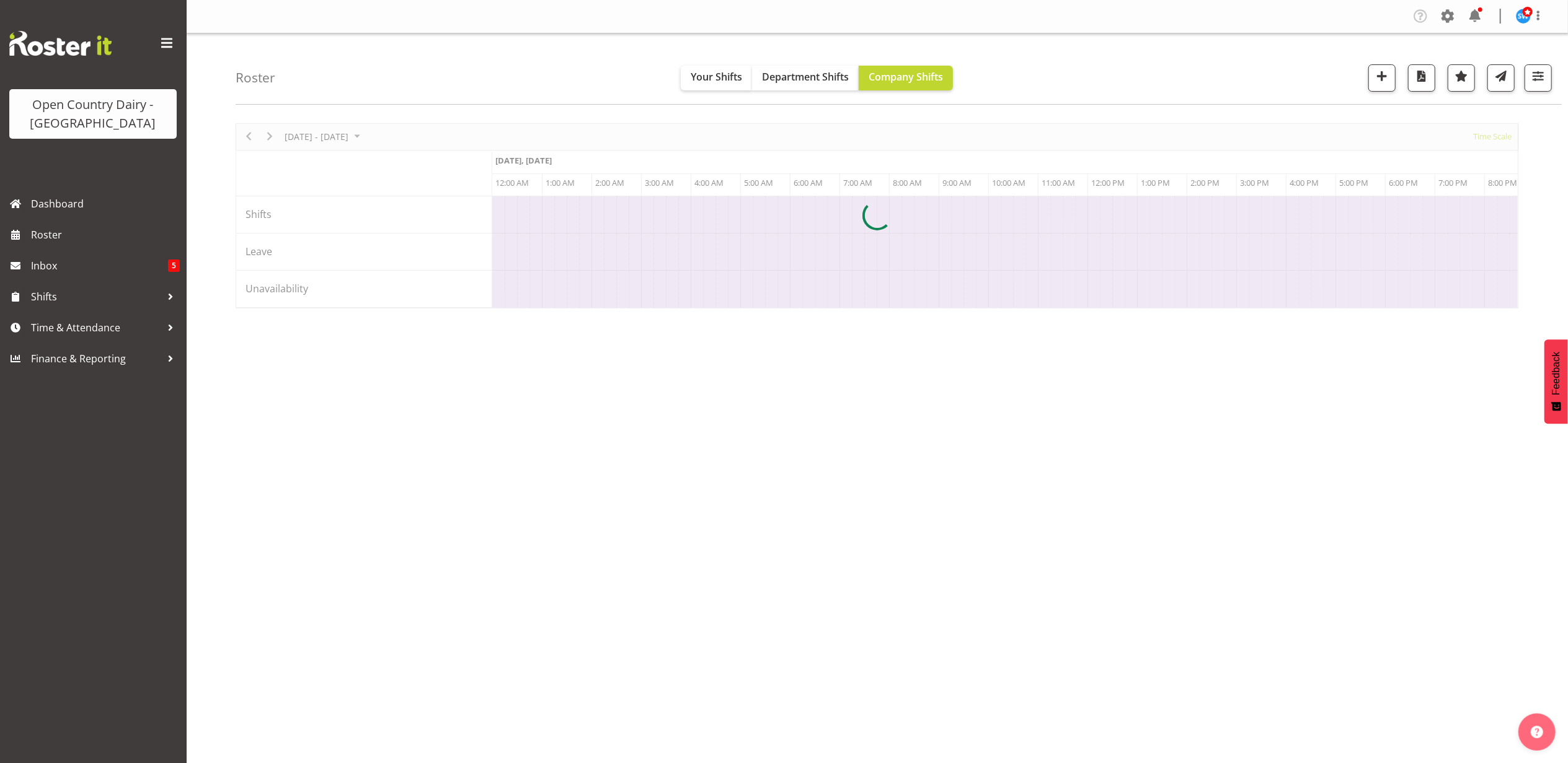
scroll to position [0, 4761]
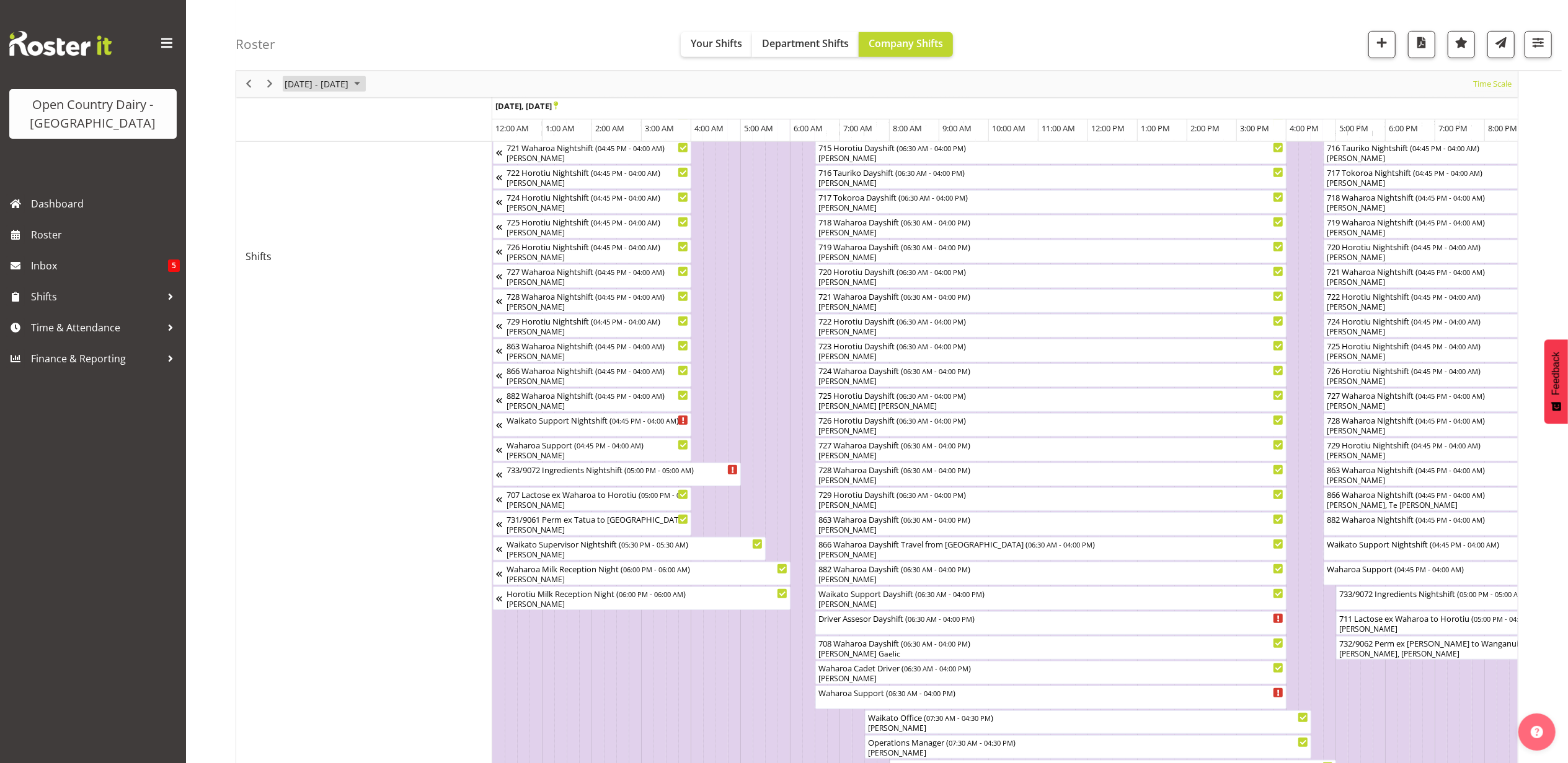
click at [365, 82] on span "September 2025" at bounding box center [357, 84] width 15 height 16
click at [414, 113] on span "next month" at bounding box center [415, 115] width 22 height 22
click at [333, 154] on span "1" at bounding box center [337, 158] width 19 height 19
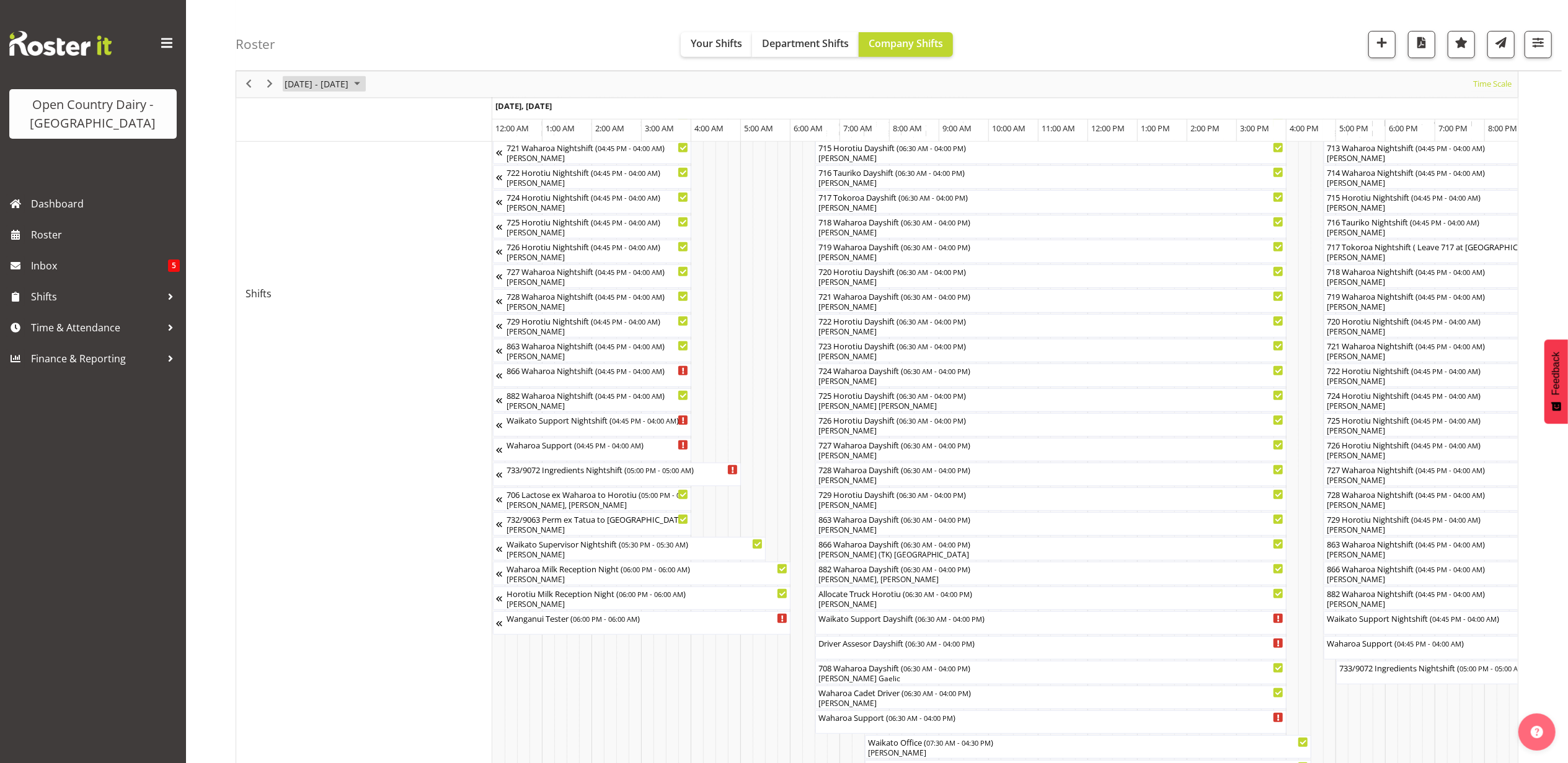
click at [365, 85] on span "September 2025" at bounding box center [357, 84] width 15 height 16
click at [414, 116] on span "next month" at bounding box center [415, 115] width 22 height 22
click at [340, 242] on span "26" at bounding box center [337, 242] width 19 height 19
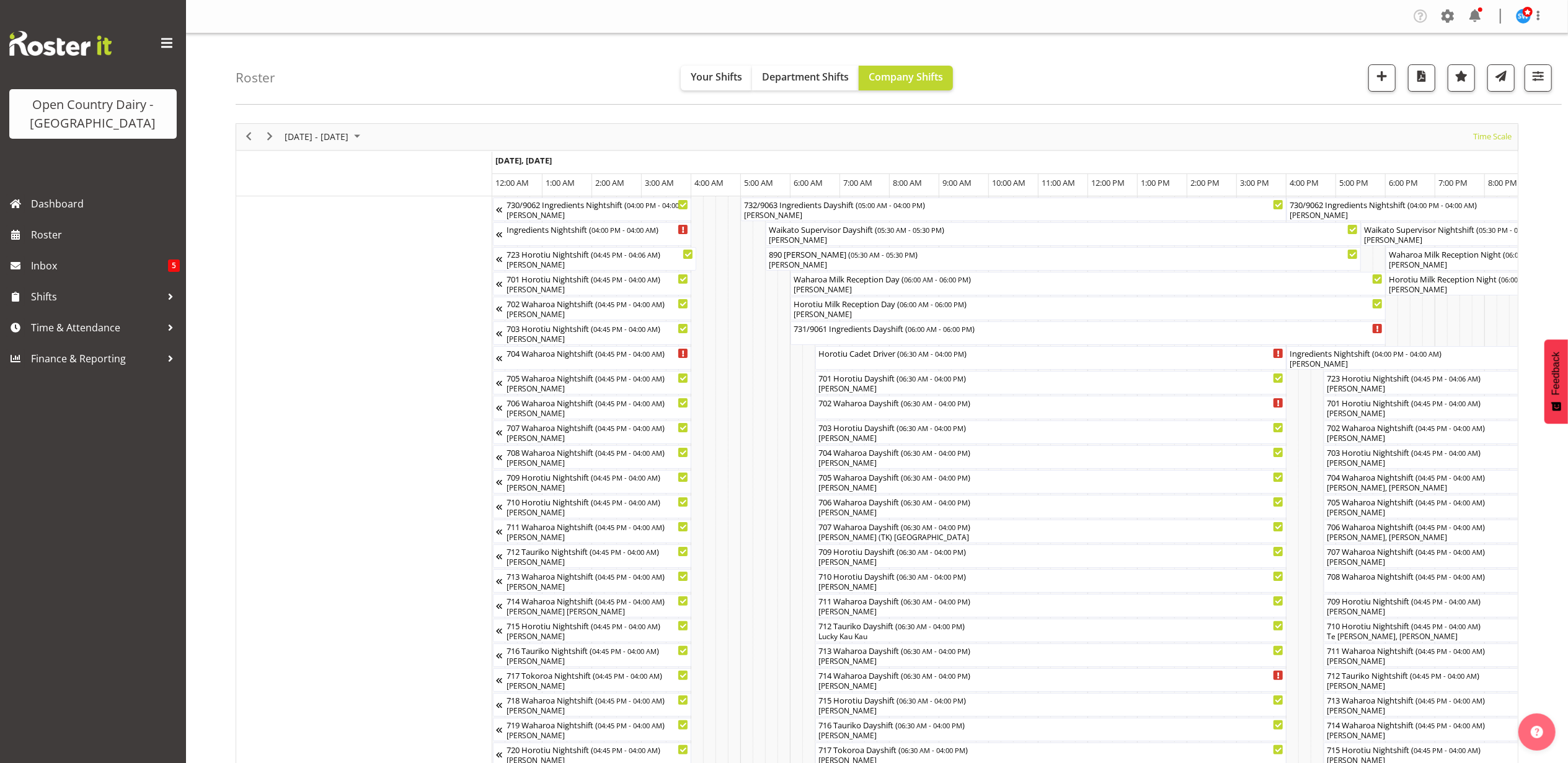
click at [365, 136] on span "September 2025" at bounding box center [357, 136] width 15 height 16
click at [414, 168] on span "next month" at bounding box center [415, 168] width 22 height 22
click at [398, 165] on span "previous month" at bounding box center [393, 168] width 22 height 22
click at [398, 165] on span "previous month" at bounding box center [393, 168] width 22 height 22
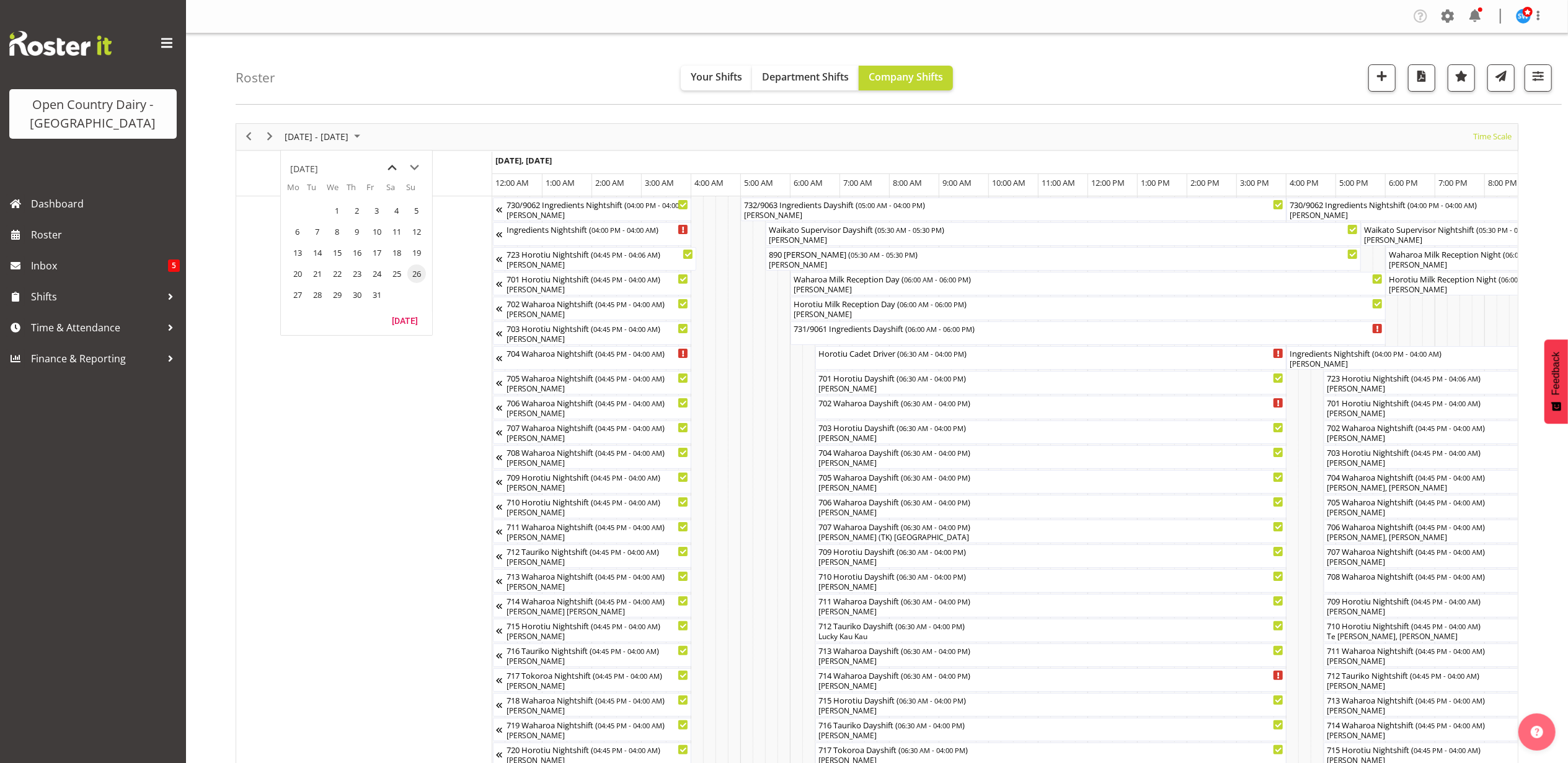
click at [392, 166] on span "previous month" at bounding box center [393, 168] width 22 height 22
click at [376, 273] on span "26" at bounding box center [377, 274] width 19 height 19
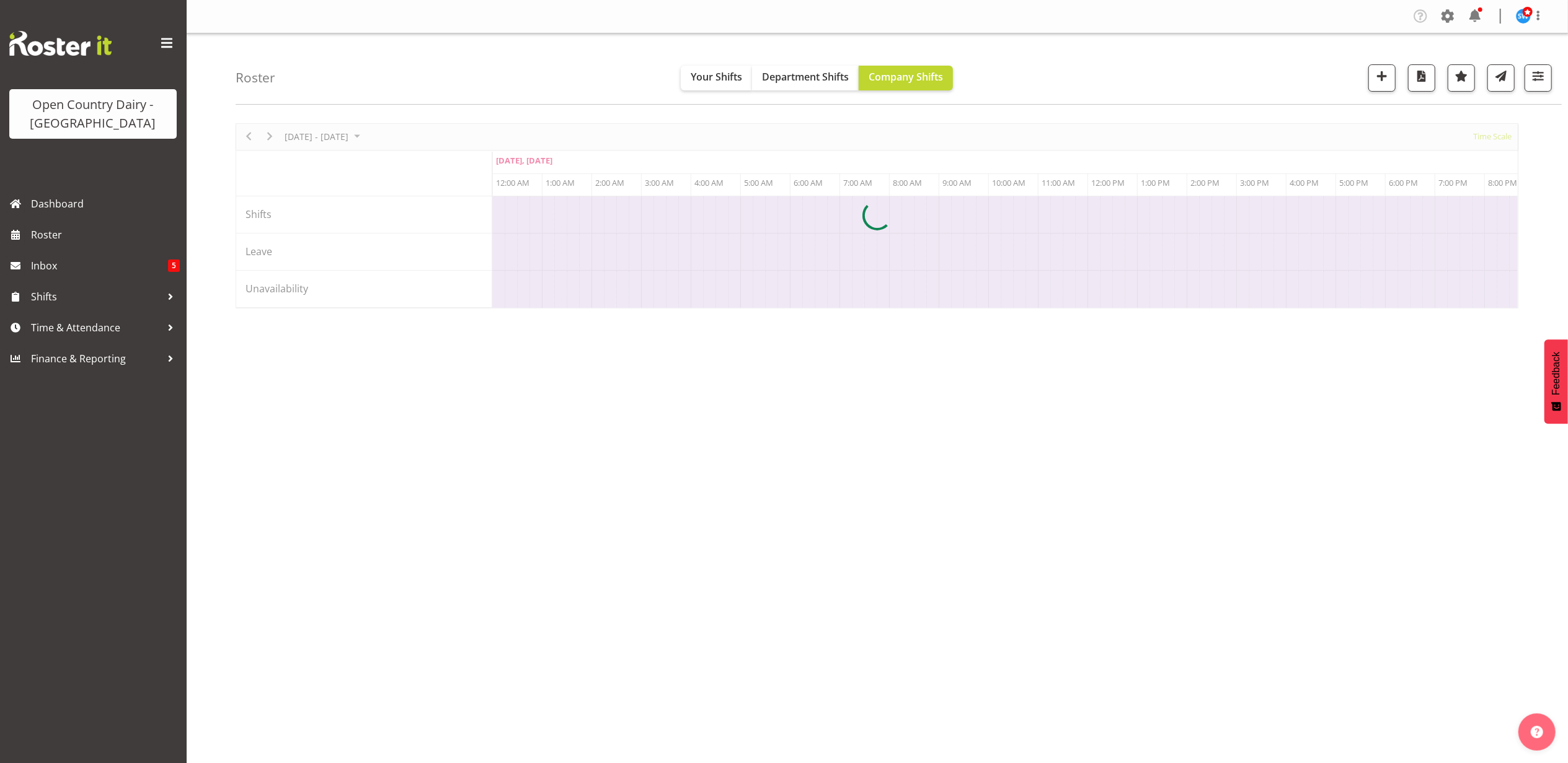
scroll to position [0, 4761]
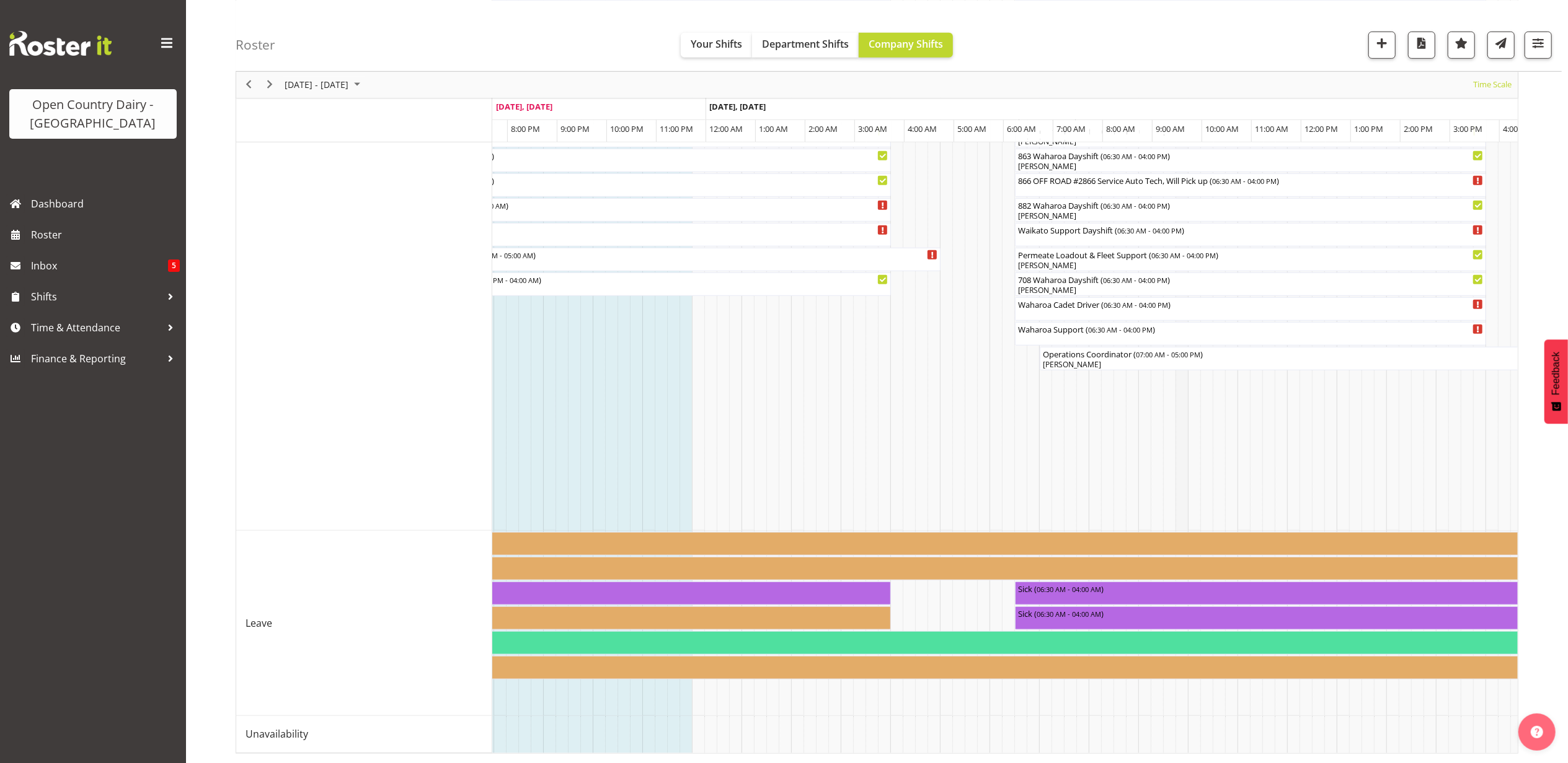
scroll to position [0, 5752]
